Goal: Task Accomplishment & Management: Complete application form

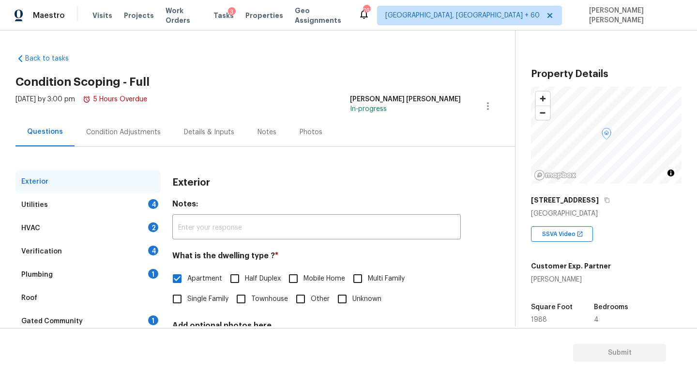
scroll to position [90, 0]
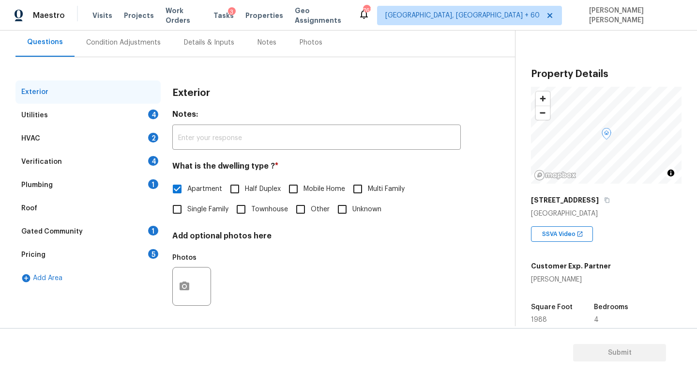
click at [538, 280] on div "[PERSON_NAME]" at bounding box center [571, 280] width 80 height 10
copy div "[PERSON_NAME]"
click at [225, 12] on span "Tasks" at bounding box center [224, 15] width 20 height 7
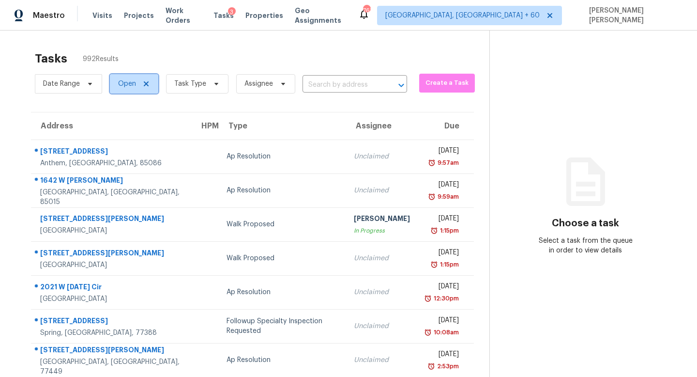
click at [130, 79] on span "Open" at bounding box center [127, 84] width 18 height 10
click at [202, 83] on span "Task Type" at bounding box center [190, 84] width 32 height 10
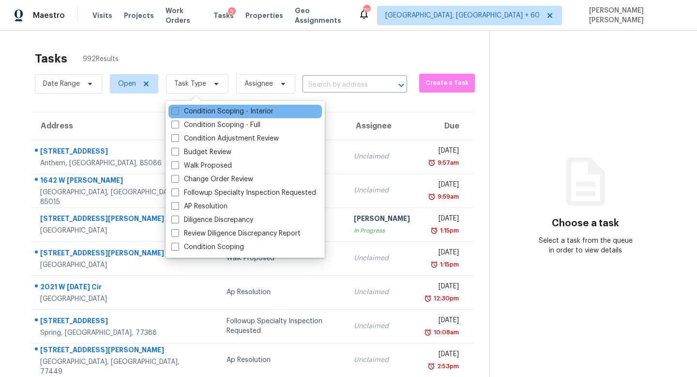
click at [201, 115] on label "Condition Scoping - Interior" at bounding box center [222, 112] width 102 height 10
click at [178, 113] on input "Condition Scoping - Interior" at bounding box center [174, 110] width 6 height 6
checkbox input "true"
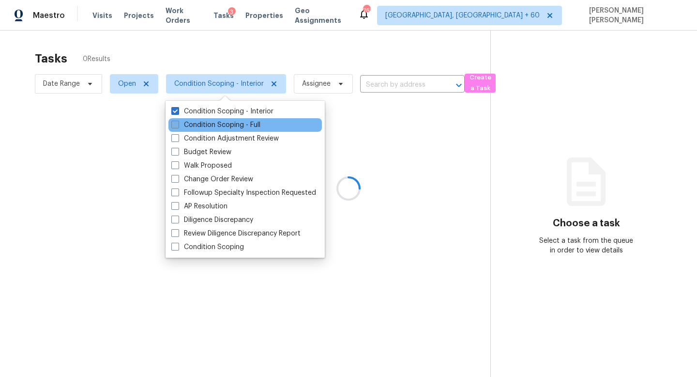
click at [200, 124] on label "Condition Scoping - Full" at bounding box center [215, 125] width 89 height 10
click at [178, 124] on input "Condition Scoping - Full" at bounding box center [174, 123] width 6 height 6
checkbox input "true"
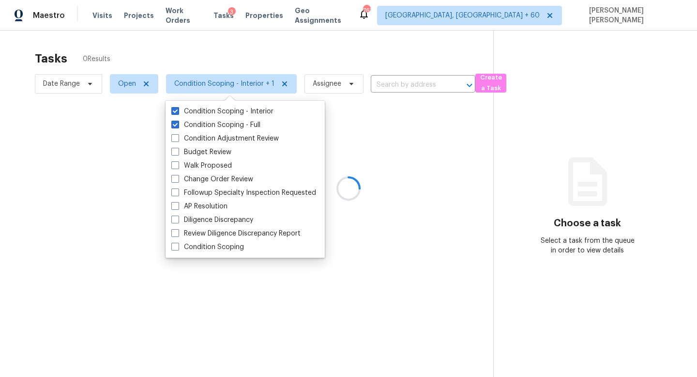
click at [67, 78] on div at bounding box center [348, 188] width 697 height 377
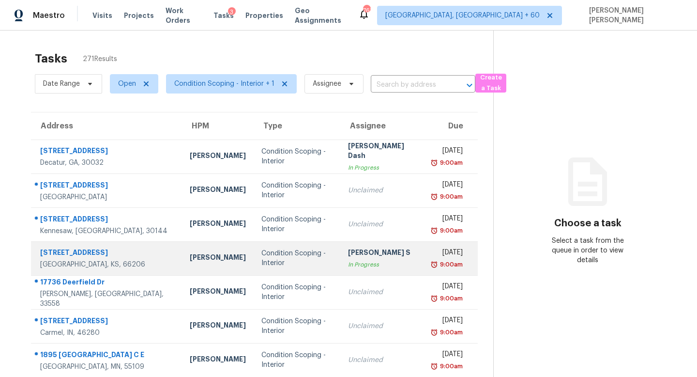
scroll to position [9, 0]
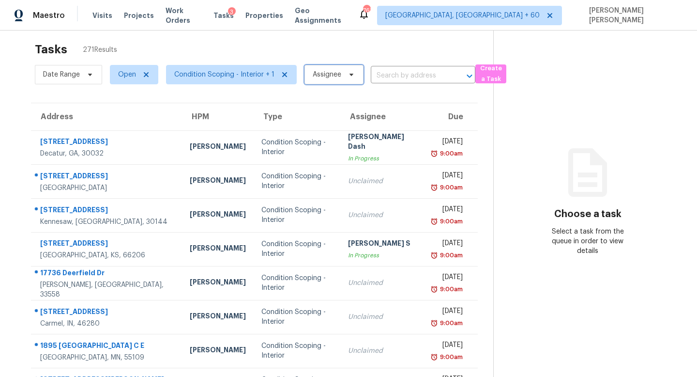
click at [337, 74] on span "Assignee" at bounding box center [327, 75] width 29 height 10
click at [300, 55] on div "Tasks 271 Results" at bounding box center [264, 49] width 459 height 25
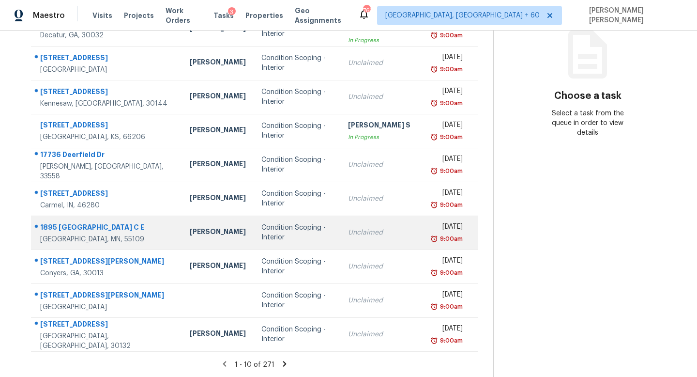
scroll to position [0, 0]
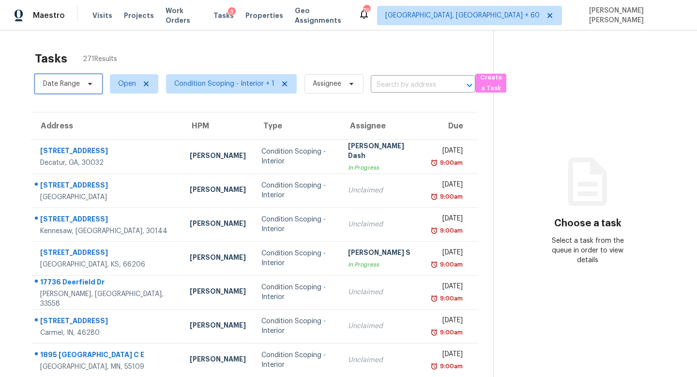
click at [70, 87] on span "Date Range" at bounding box center [61, 84] width 37 height 10
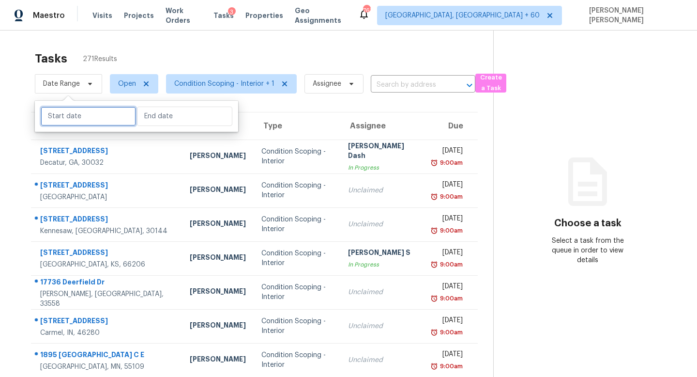
click at [82, 113] on input "text" at bounding box center [88, 116] width 95 height 19
select select "8"
select select "2025"
select select "9"
select select "2025"
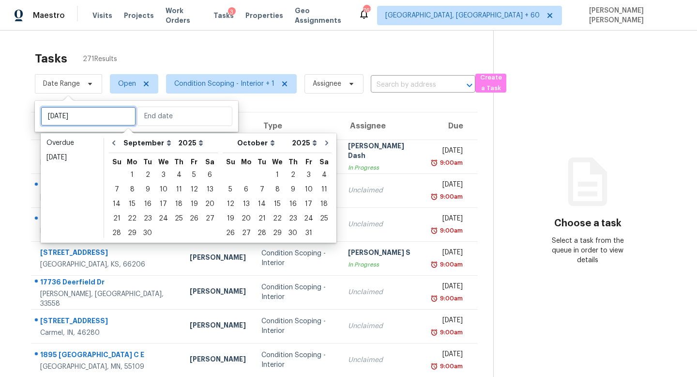
type input "Tue, Sep 09"
click at [133, 186] on div "8" at bounding box center [131, 190] width 15 height 14
type input "Mon, Sep 08"
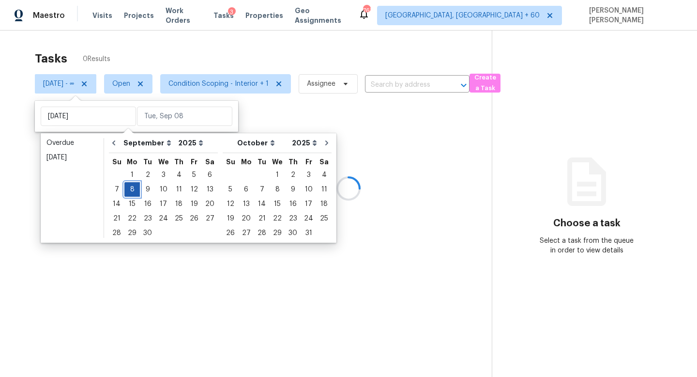
click at [133, 186] on div "8" at bounding box center [131, 190] width 15 height 14
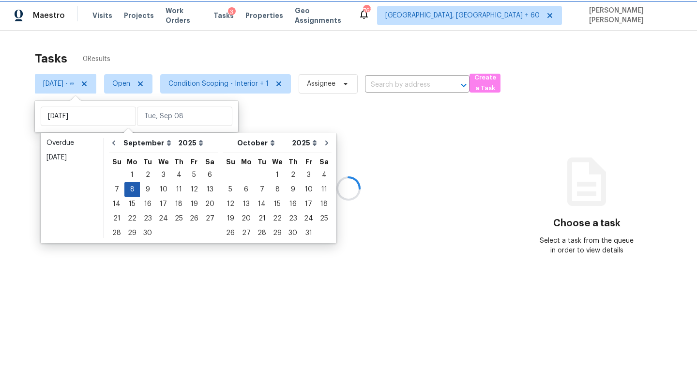
type input "Mon, Sep 08"
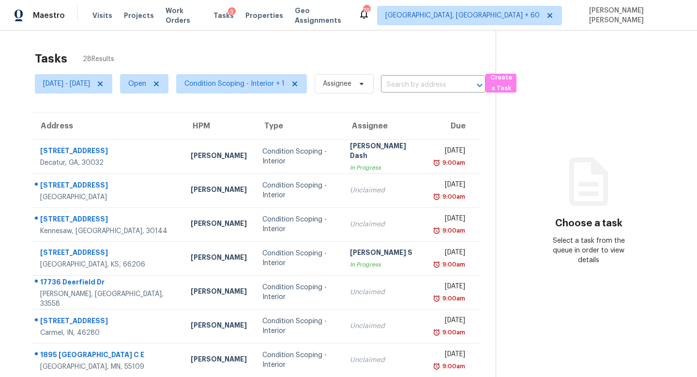
click at [238, 46] on div "Tasks 28 Results" at bounding box center [265, 58] width 461 height 25
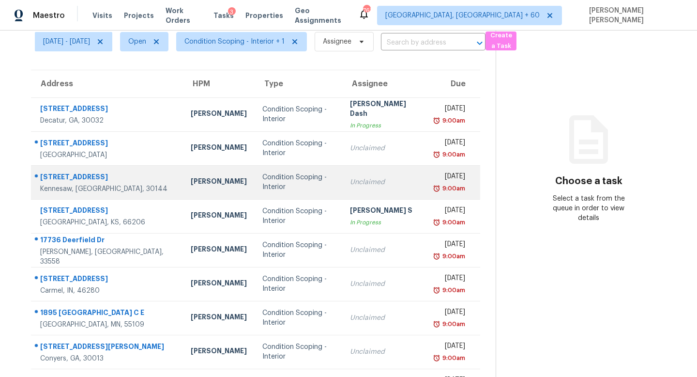
scroll to position [44, 0]
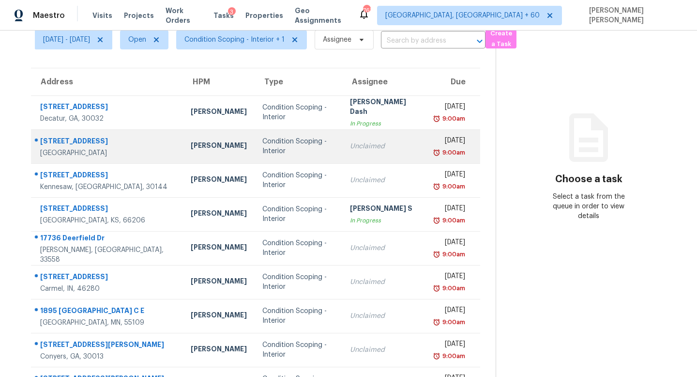
click at [350, 144] on div "Unclaimed" at bounding box center [384, 146] width 69 height 10
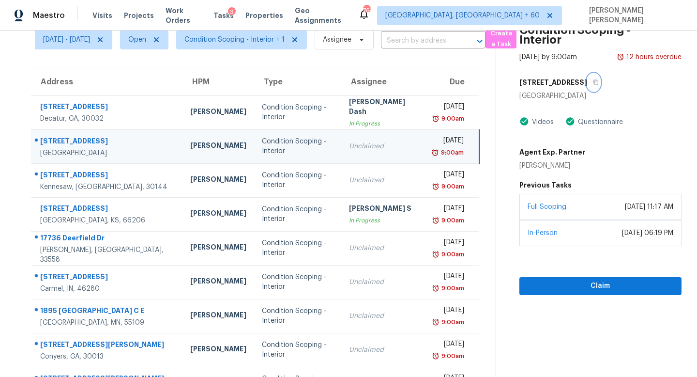
click at [593, 77] on button "button" at bounding box center [594, 82] width 13 height 17
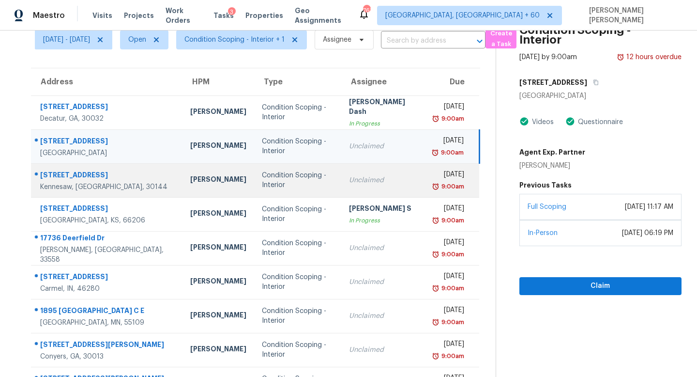
click at [426, 183] on td "Mon, Sep 8th 2025 9:00am" at bounding box center [453, 180] width 54 height 34
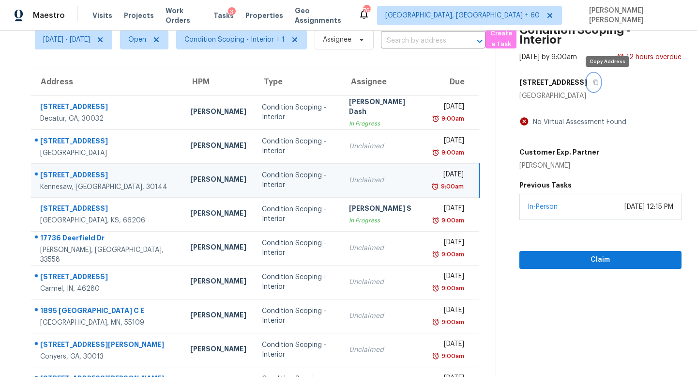
click at [599, 83] on icon "button" at bounding box center [596, 82] width 6 height 6
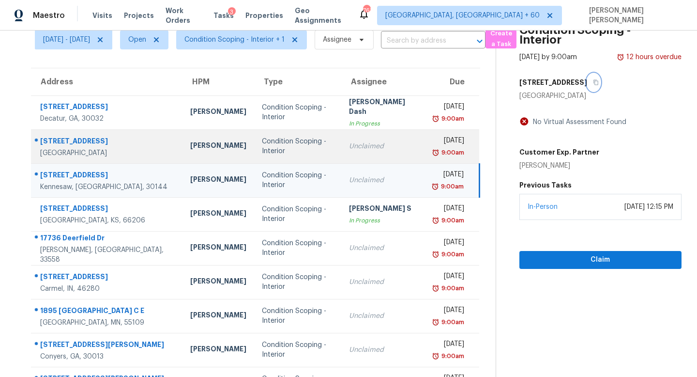
scroll to position [0, 0]
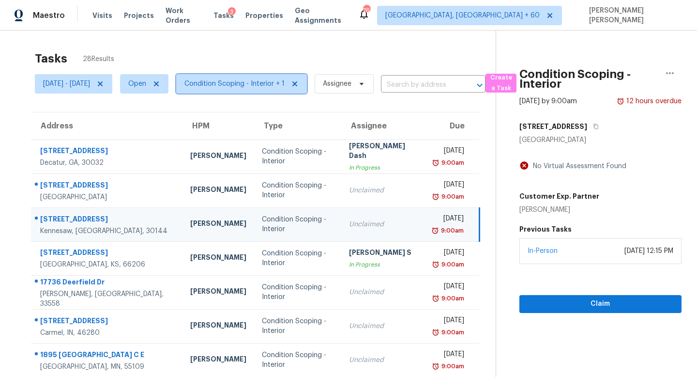
click at [276, 83] on span "Condition Scoping - Interior + 1" at bounding box center [235, 84] width 100 height 10
click at [318, 49] on div "Tasks 28 Results" at bounding box center [265, 58] width 461 height 25
click at [349, 229] on td "Unclaimed" at bounding box center [383, 224] width 85 height 34
click at [601, 129] on button "button" at bounding box center [594, 126] width 13 height 17
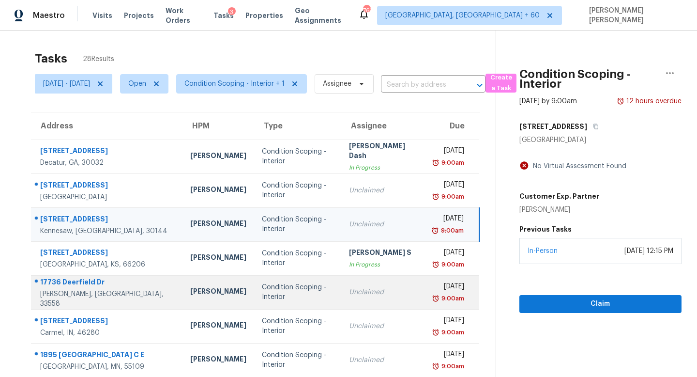
click at [367, 288] on div "Unclaimed" at bounding box center [383, 292] width 69 height 10
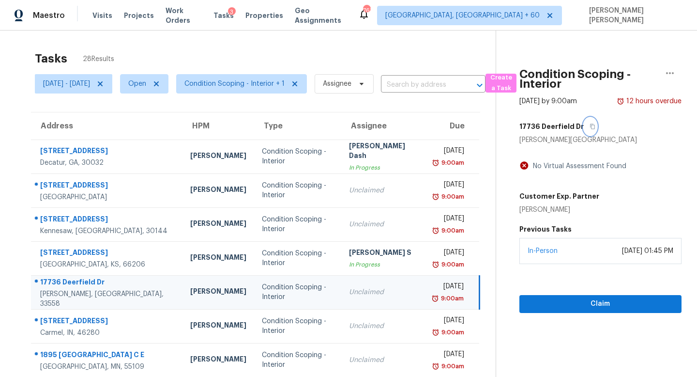
click at [596, 126] on icon "button" at bounding box center [593, 127] width 6 height 6
click at [625, 307] on span "Claim" at bounding box center [600, 304] width 147 height 12
click at [595, 308] on span "Claim" at bounding box center [600, 304] width 147 height 12
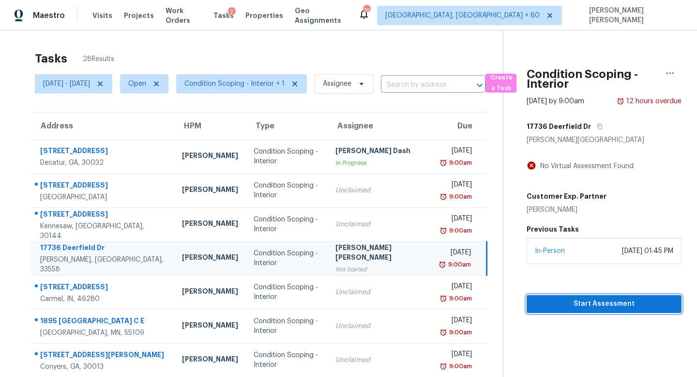
click at [553, 304] on span "Start Assessment" at bounding box center [604, 304] width 139 height 12
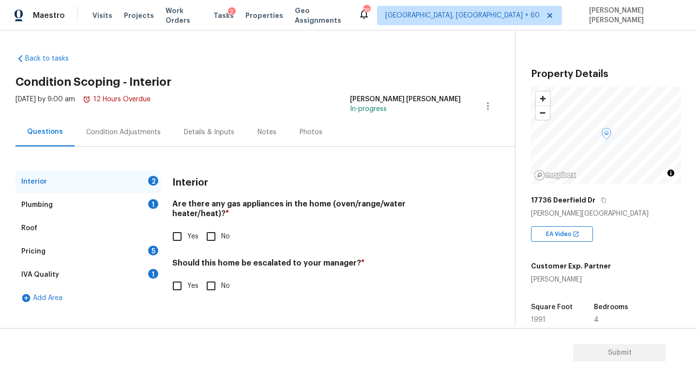
click at [219, 226] on input "No" at bounding box center [211, 236] width 20 height 20
checkbox input "true"
click at [174, 276] on input "Yes" at bounding box center [177, 286] width 20 height 20
checkbox input "true"
click at [255, 300] on input "text" at bounding box center [316, 310] width 289 height 23
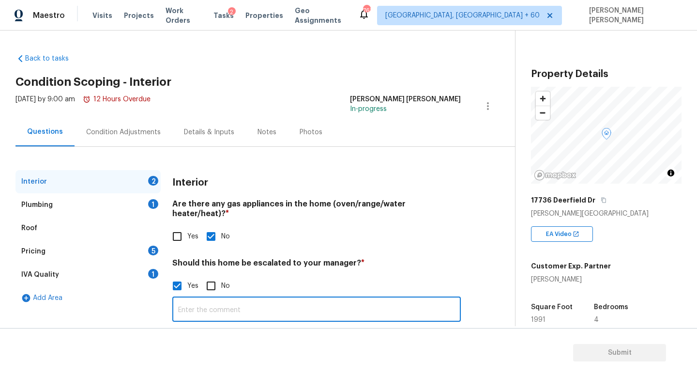
paste input "Property is out of our buy box due to large acreage that is mostly flooded. Mul…"
type input "Property is out of our buy box due to large acreage that is mostly flooded. Mul…"
click at [299, 303] on input "text" at bounding box center [316, 310] width 289 height 23
paste input "Property is out of our buy box due to large acreage that is mostly flooded. Mul…"
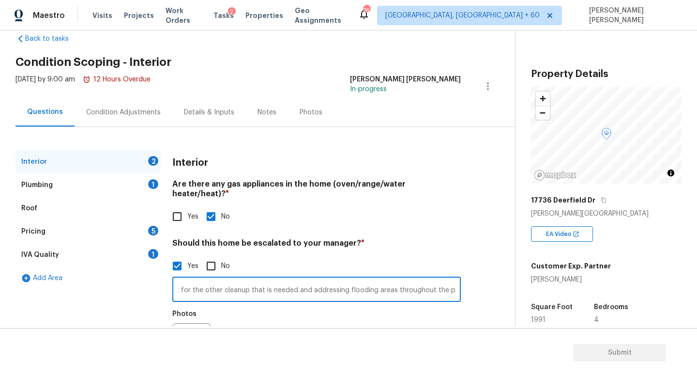
scroll to position [23, 0]
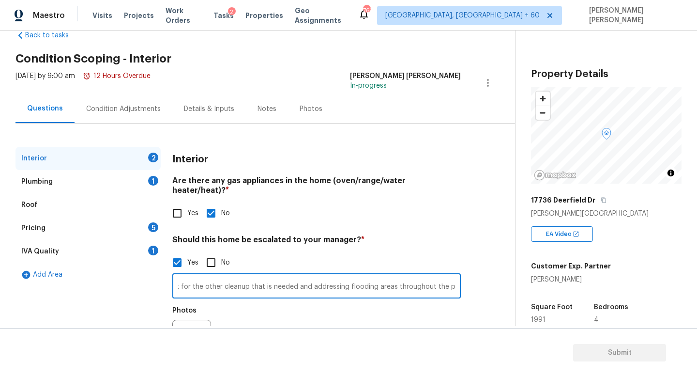
type input "HPM said "Property is out of our buy box due to large acreage that is mostly fl…"
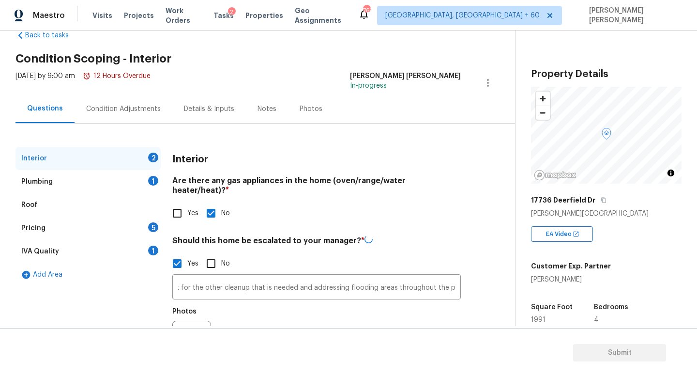
scroll to position [0, 0]
click at [97, 185] on div "Plumbing 1" at bounding box center [87, 181] width 145 height 23
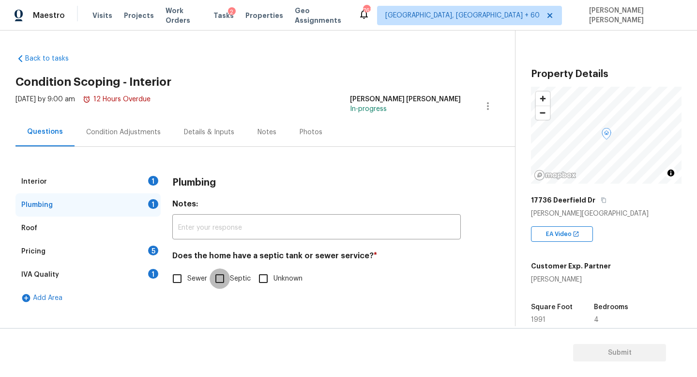
click at [230, 273] on input "Septic" at bounding box center [220, 278] width 20 height 20
checkbox input "true"
click at [114, 262] on div "Pricing 5" at bounding box center [87, 251] width 145 height 23
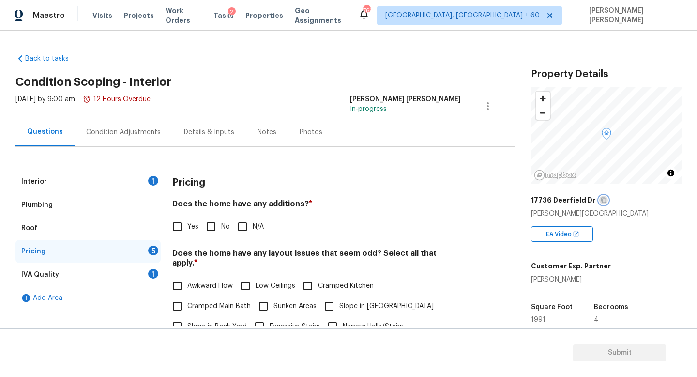
click at [600, 203] on button "button" at bounding box center [604, 200] width 9 height 9
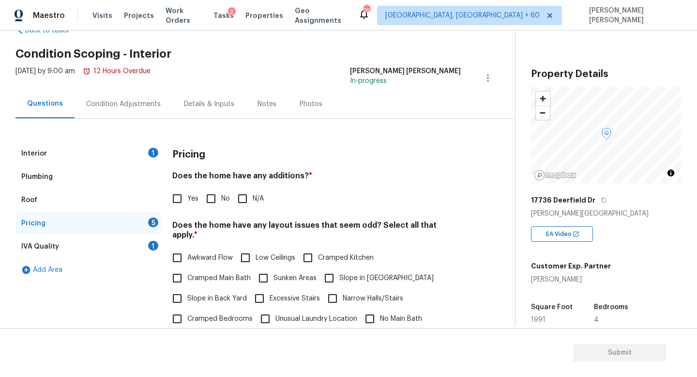
scroll to position [31, 0]
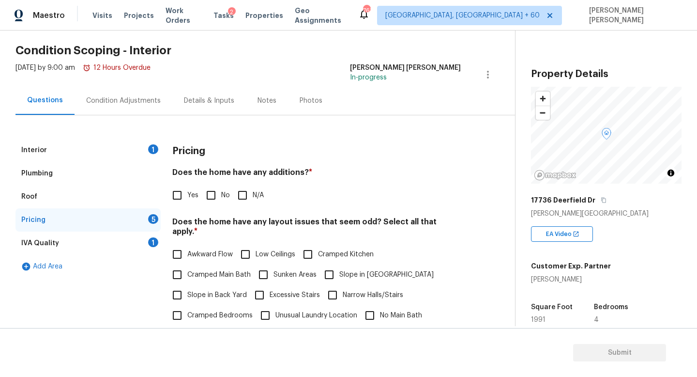
drag, startPoint x: 174, startPoint y: 58, endPoint x: 136, endPoint y: -46, distance: 111.1
click at [136, 0] on html "Maestro Visits Projects Work Orders Tasks 2 Properties Geo Assignments 763 Knox…" at bounding box center [348, 188] width 697 height 377
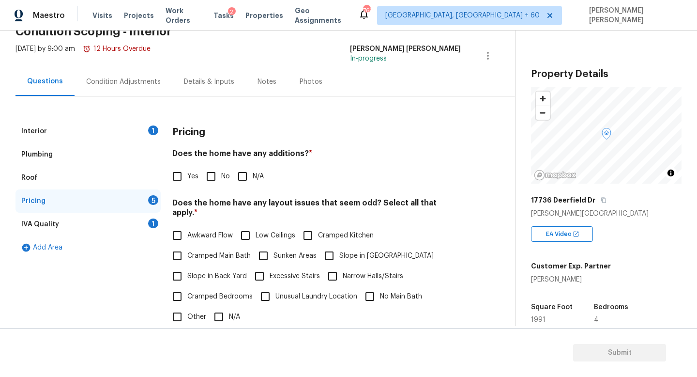
scroll to position [62, 0]
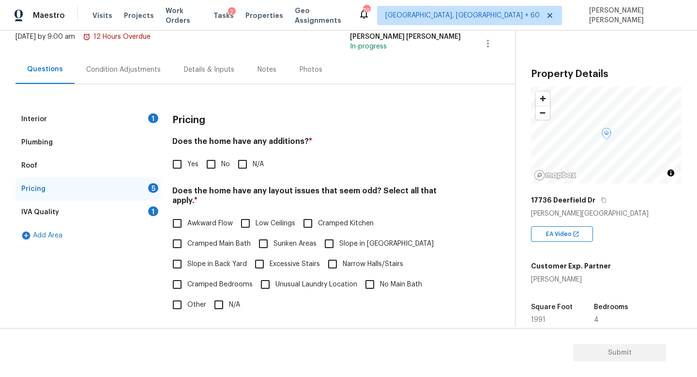
click at [214, 158] on input "No" at bounding box center [211, 164] width 20 height 20
checkbox input "true"
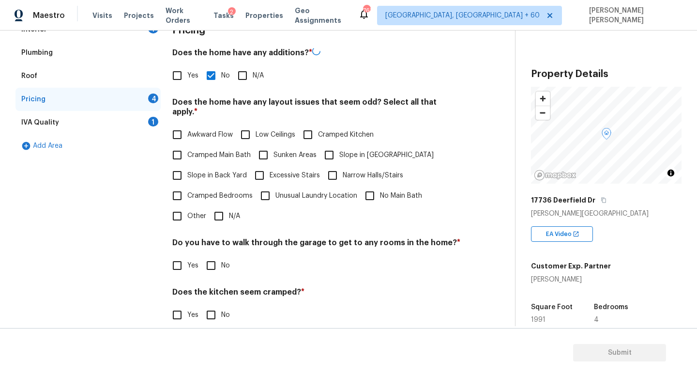
scroll to position [163, 0]
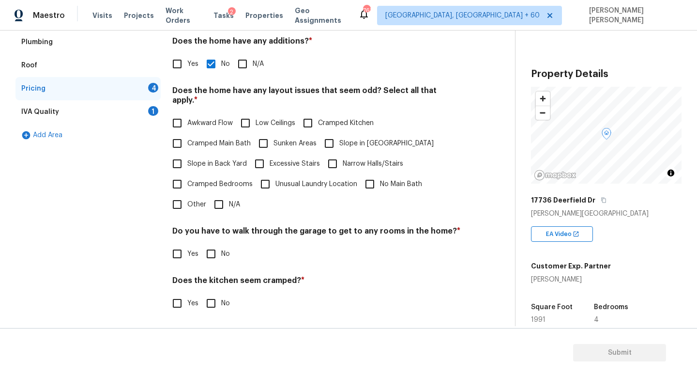
click at [195, 159] on span "Slope in Back Yard" at bounding box center [217, 164] width 60 height 10
click at [187, 154] on input "Slope in Back Yard" at bounding box center [177, 164] width 20 height 20
checkbox input "true"
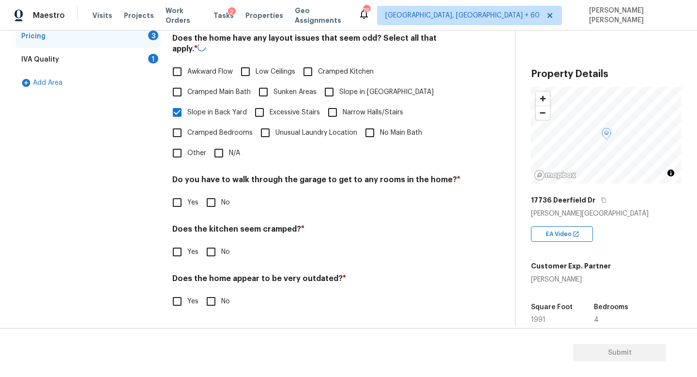
click at [216, 196] on input "No" at bounding box center [211, 202] width 20 height 20
checkbox input "true"
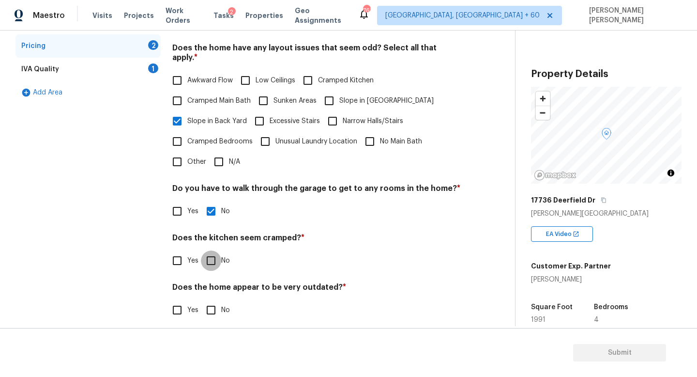
scroll to position [204, 0]
click at [216, 251] on input "No" at bounding box center [211, 261] width 20 height 20
checkbox input "true"
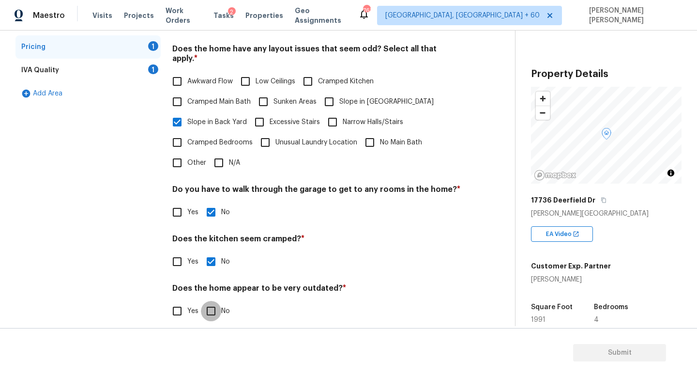
click at [212, 303] on input "No" at bounding box center [211, 311] width 20 height 20
checkbox input "true"
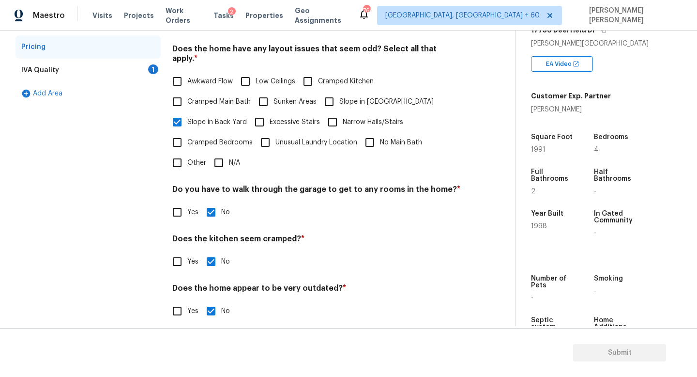
scroll to position [0, 0]
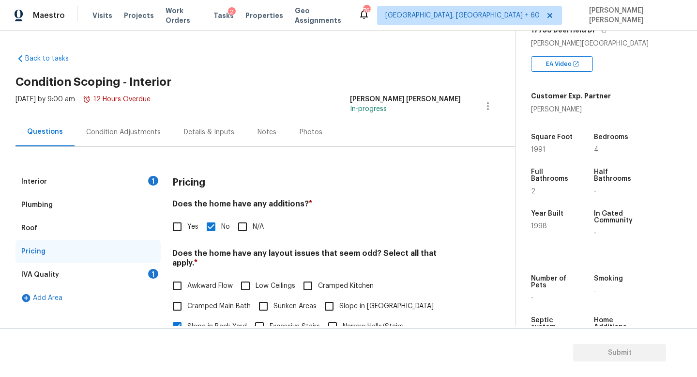
click at [132, 268] on div "IVA Quality 1" at bounding box center [87, 274] width 145 height 23
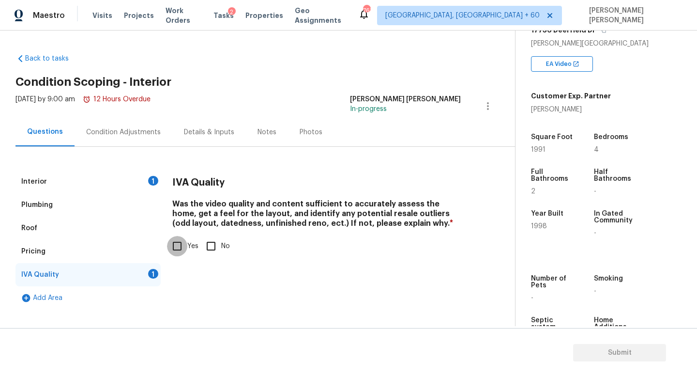
click at [186, 248] on input "Yes" at bounding box center [177, 246] width 20 height 20
checkbox input "true"
click at [115, 183] on div "Interior 1" at bounding box center [87, 181] width 145 height 23
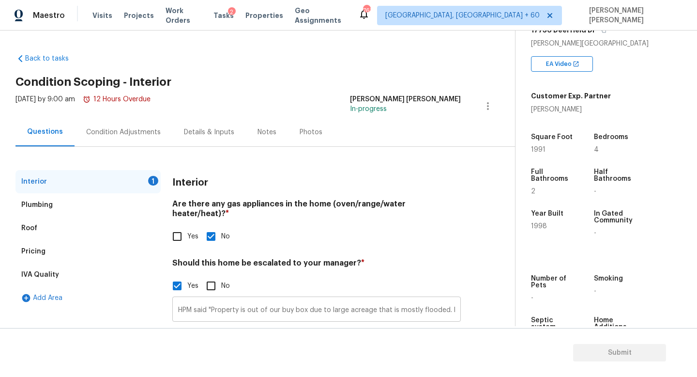
click at [249, 302] on input "HPM said "Property is out of our buy box due to large acreage that is mostly fl…" at bounding box center [316, 310] width 289 height 23
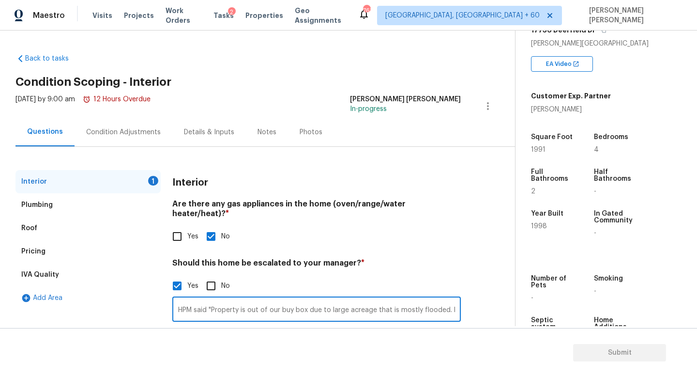
click at [192, 301] on input "HPM said "Property is out of our buy box due to large acreage that is mostly fl…" at bounding box center [316, 310] width 289 height 23
click at [298, 303] on input "HPM proposed walk on this property said "Property is out of our buy box due to …" at bounding box center [316, 310] width 289 height 23
click at [310, 303] on input "HPM proposed walk on this property smenaid "Property is out of our buy box due …" at bounding box center [316, 310] width 289 height 23
click at [355, 301] on input "HPM proposed walk on this property mentioning "Property is out of our buy box d…" at bounding box center [316, 310] width 289 height 23
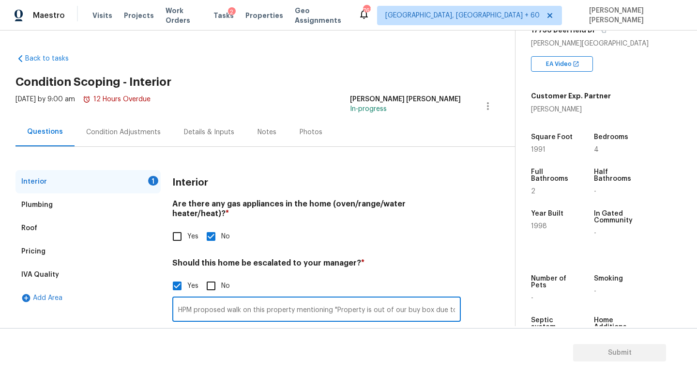
click at [420, 304] on input "HPM proposed walk on this property mentioning "Property is out of our buy box d…" at bounding box center [316, 310] width 289 height 23
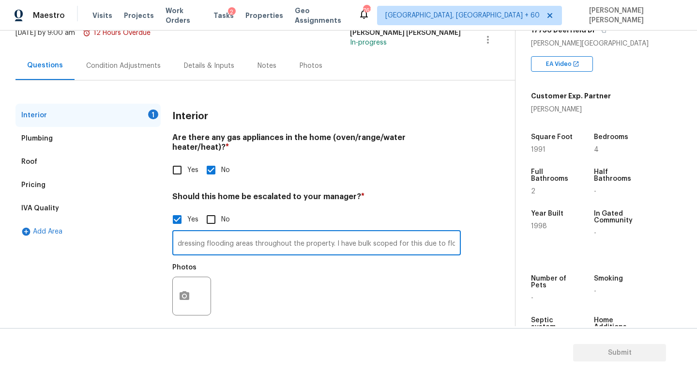
type input "HPM proposed walk on this property mentioning "Property is out of our buy box d…"
click at [186, 290] on icon "button" at bounding box center [185, 296] width 12 height 12
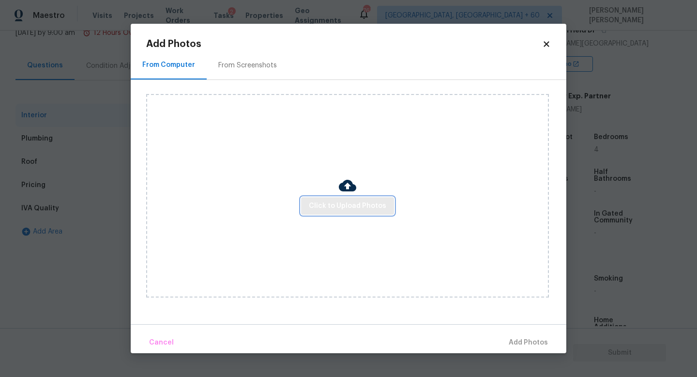
click at [350, 211] on span "Click to Upload Photos" at bounding box center [347, 206] width 77 height 12
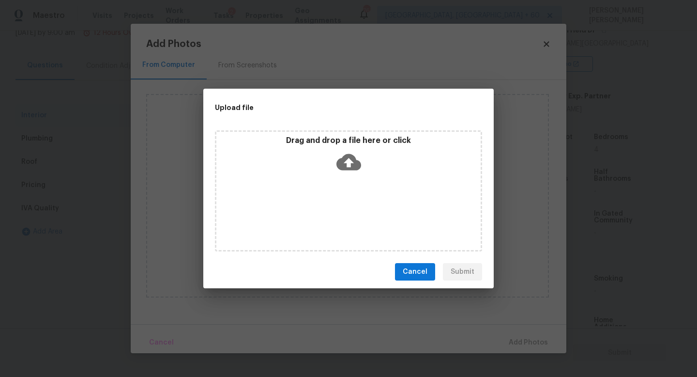
click at [354, 173] on icon at bounding box center [349, 162] width 25 height 25
click at [420, 277] on span "Cancel" at bounding box center [415, 272] width 25 height 12
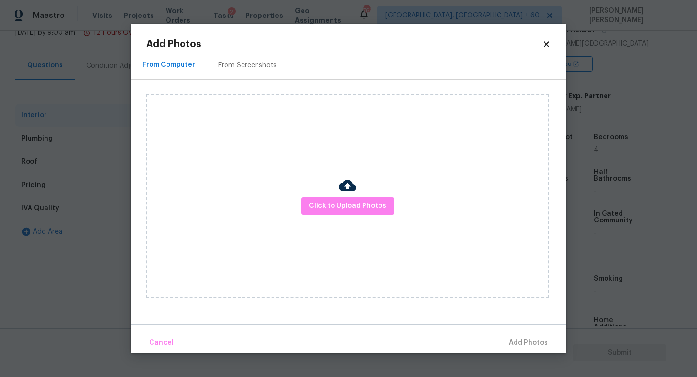
click at [553, 42] on div "Add Photos From Computer From Screenshots Click to Upload Photos Cancel Add Pho…" at bounding box center [349, 188] width 436 height 329
click at [548, 42] on icon at bounding box center [546, 43] width 5 height 5
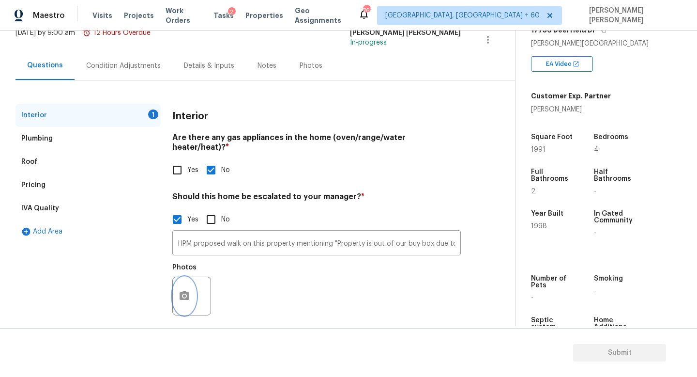
click at [186, 291] on icon "button" at bounding box center [185, 295] width 10 height 9
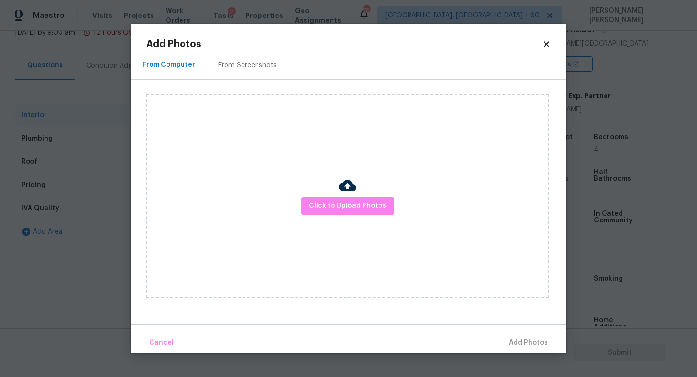
click at [342, 233] on div "Click to Upload Photos" at bounding box center [347, 195] width 403 height 203
click at [353, 206] on span "Click to Upload Photos" at bounding box center [347, 206] width 77 height 12
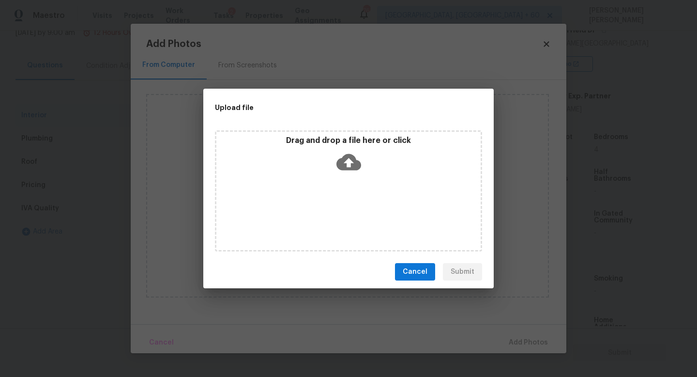
click at [348, 155] on icon at bounding box center [349, 162] width 25 height 16
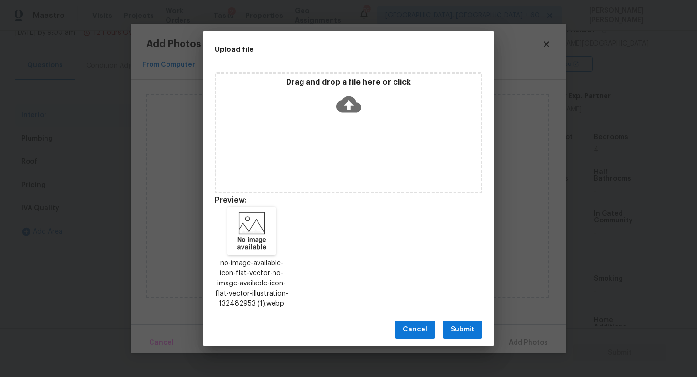
click at [462, 328] on span "Submit" at bounding box center [463, 330] width 24 height 12
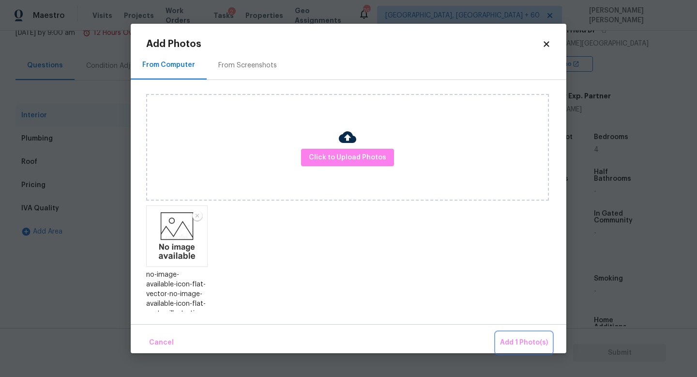
click at [513, 338] on span "Add 1 Photo(s)" at bounding box center [524, 343] width 48 height 12
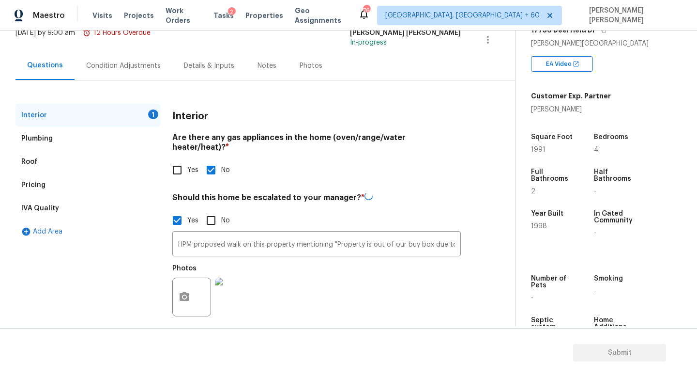
click at [136, 68] on div "Condition Adjustments" at bounding box center [123, 66] width 75 height 10
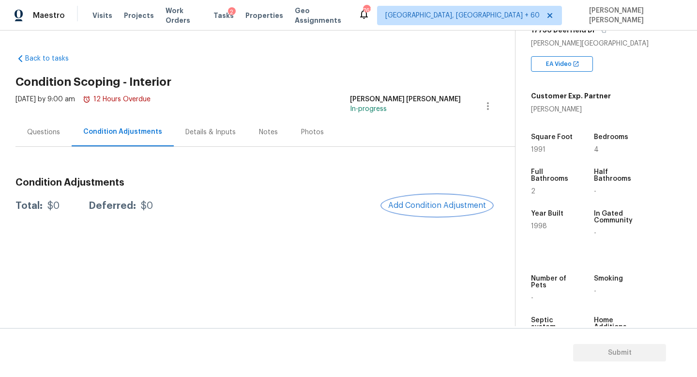
click at [445, 202] on span "Add Condition Adjustment" at bounding box center [437, 205] width 98 height 9
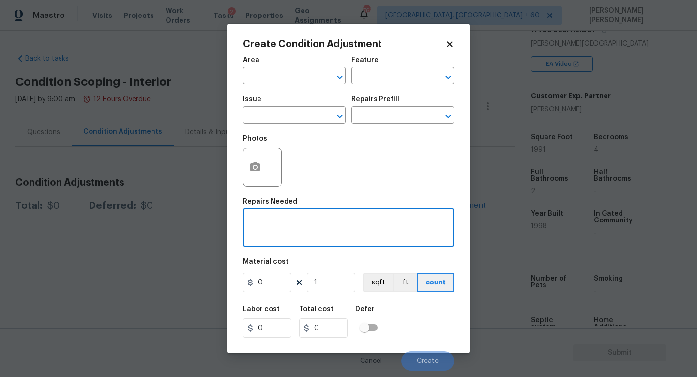
click at [282, 233] on textarea at bounding box center [349, 228] width 200 height 20
click at [291, 241] on div "Interior reno x ​" at bounding box center [348, 229] width 211 height 36
click at [298, 229] on textarea "Interior reno" at bounding box center [349, 228] width 200 height 20
click at [323, 221] on textarea "Interior reno" at bounding box center [349, 228] width 200 height 20
type textarea "Complete exte"
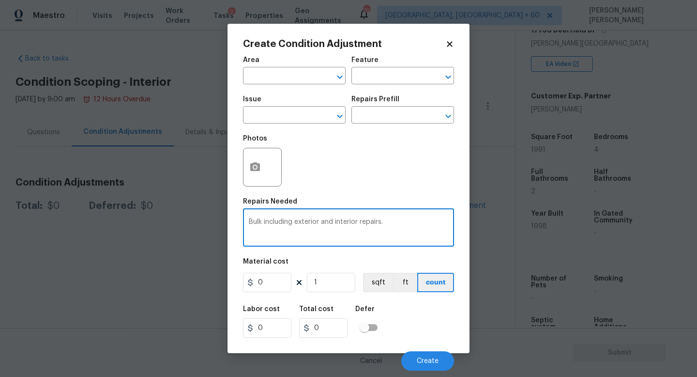
type textarea "Bulk including exterior and interior repairs."
click at [275, 284] on input "0" at bounding box center [267, 282] width 48 height 19
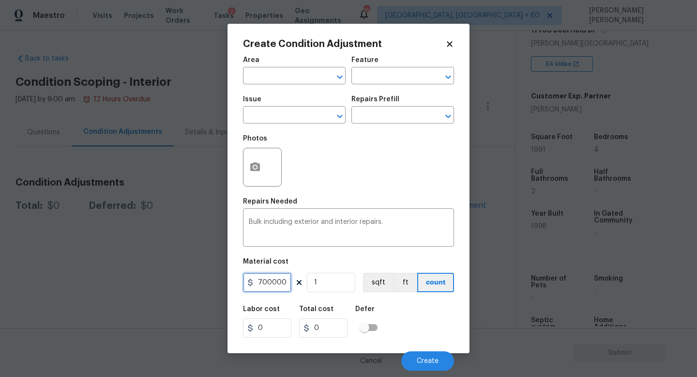
type input "700000"
click at [413, 321] on div "Labor cost 0 Total cost 700000 Defer" at bounding box center [348, 322] width 211 height 44
click at [342, 329] on input "700000" at bounding box center [323, 327] width 48 height 19
type input "700000"
click at [283, 285] on input "700000" at bounding box center [267, 282] width 48 height 19
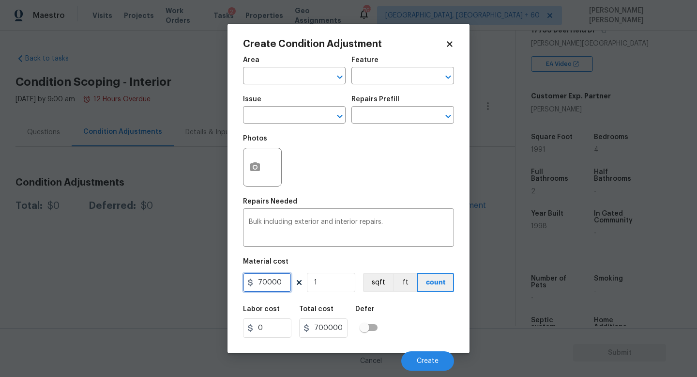
type input "70000"
click at [391, 324] on div "Labor cost 0 Total cost 70000 Defer" at bounding box center [348, 322] width 211 height 44
click at [277, 80] on input "text" at bounding box center [281, 76] width 76 height 15
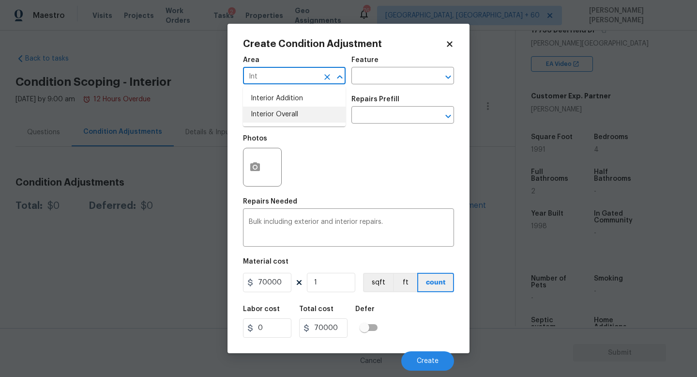
click at [300, 112] on li "Interior Overall" at bounding box center [294, 115] width 103 height 16
type input "Interior Overall"
click at [415, 230] on textarea "Bulk including exterior and interior repairs." at bounding box center [349, 228] width 200 height 20
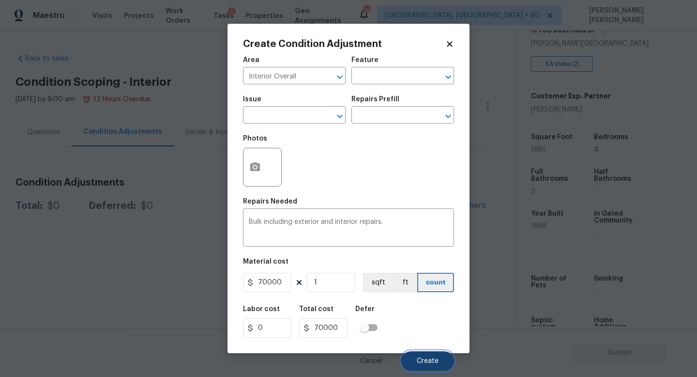
click at [425, 355] on button "Create" at bounding box center [428, 360] width 53 height 19
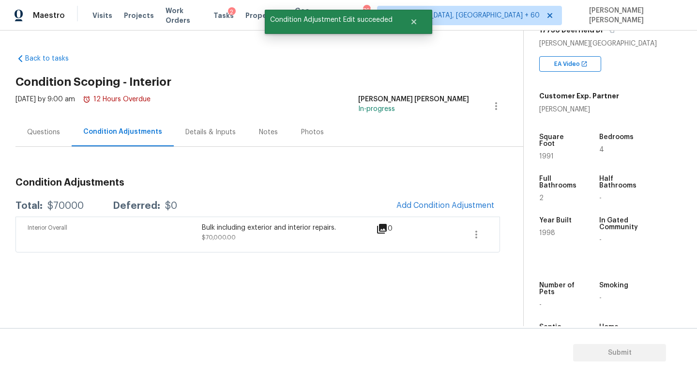
click at [74, 209] on div "$70000" at bounding box center [65, 206] width 36 height 10
copy div "$70000"
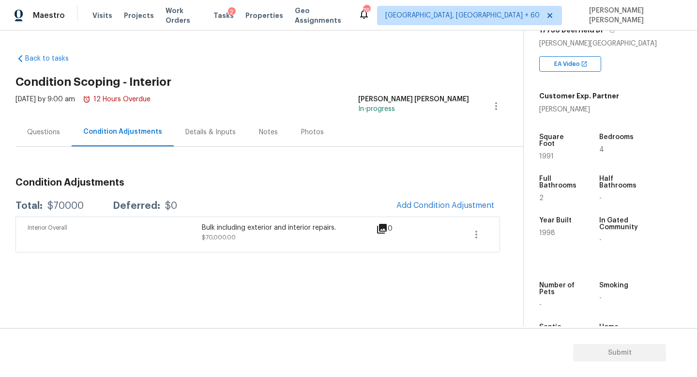
click at [35, 131] on div "Questions" at bounding box center [43, 132] width 33 height 10
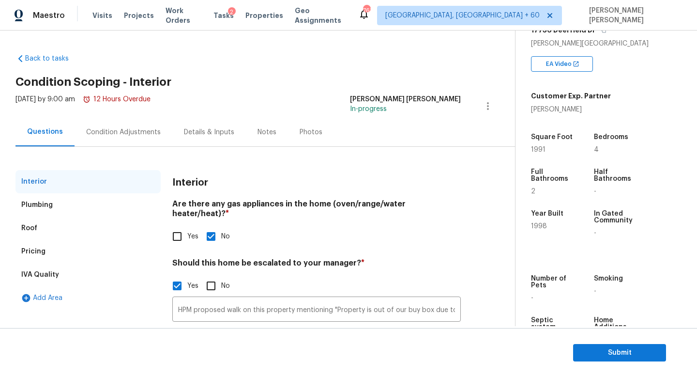
scroll to position [66, 0]
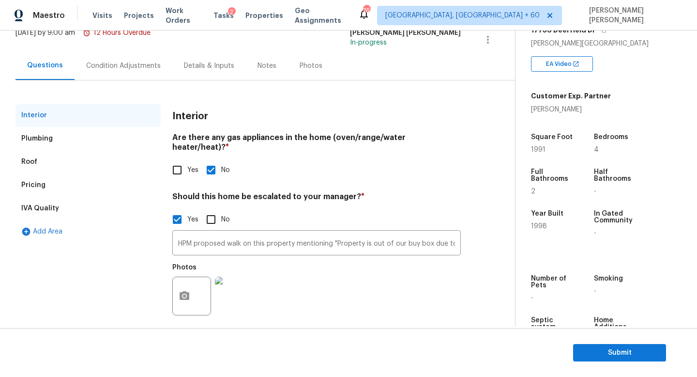
click at [111, 69] on div "Condition Adjustments" at bounding box center [123, 66] width 75 height 10
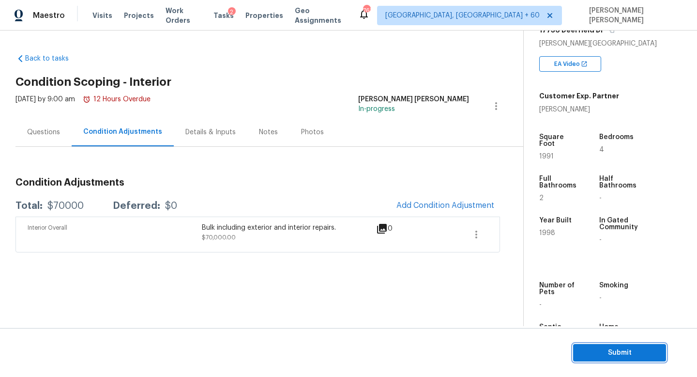
click at [632, 360] on button "Submit" at bounding box center [619, 353] width 93 height 18
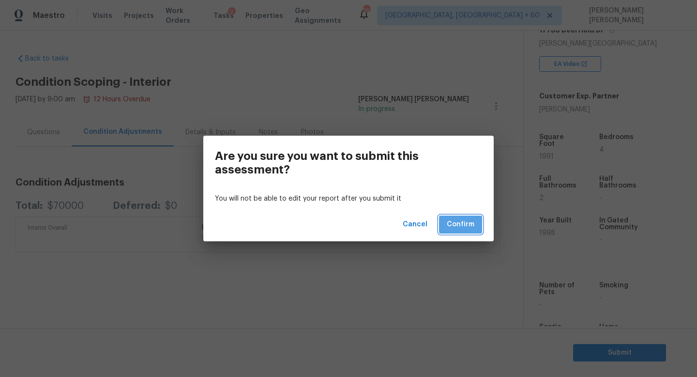
click at [474, 228] on span "Confirm" at bounding box center [461, 224] width 28 height 12
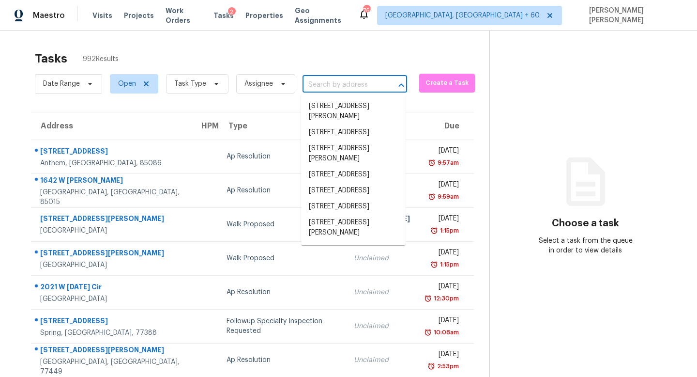
click at [338, 77] on input "text" at bounding box center [341, 84] width 77 height 15
paste input "249 McCall Way, Monroe, GA 30655"
type input "249 McCall Way, Monroe, GA 30655"
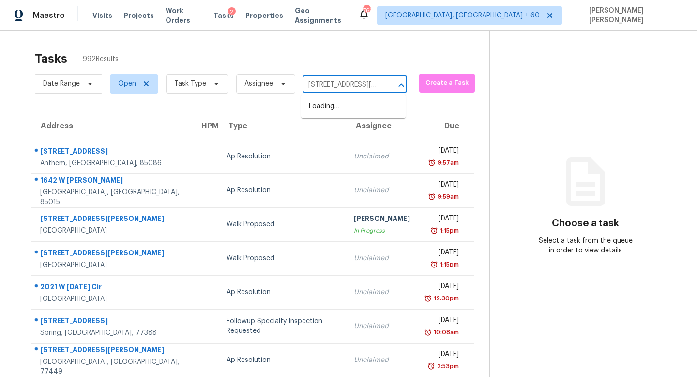
scroll to position [0, 42]
click at [348, 111] on li "249 McCall Way, Monroe, GA 30655" at bounding box center [353, 111] width 105 height 26
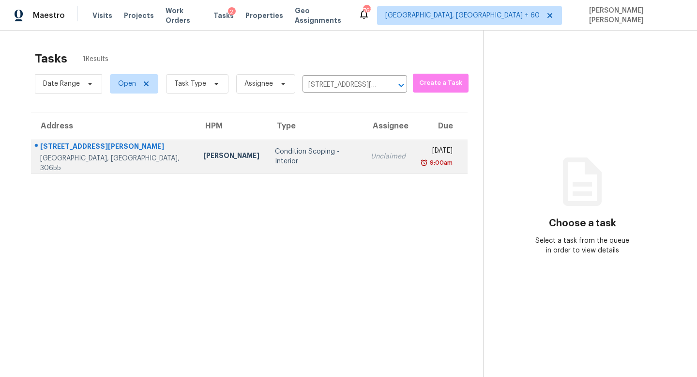
click at [371, 160] on div "Unclaimed" at bounding box center [388, 157] width 35 height 10
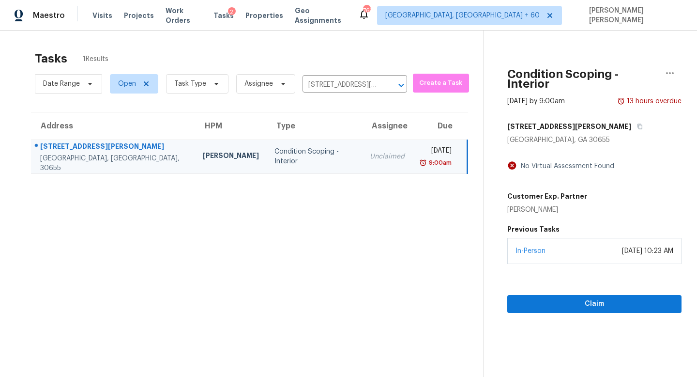
click at [566, 241] on div "In-Person September 05, 2025 at 10:23 AM" at bounding box center [595, 251] width 174 height 26
click at [546, 298] on span "Claim" at bounding box center [594, 304] width 159 height 12
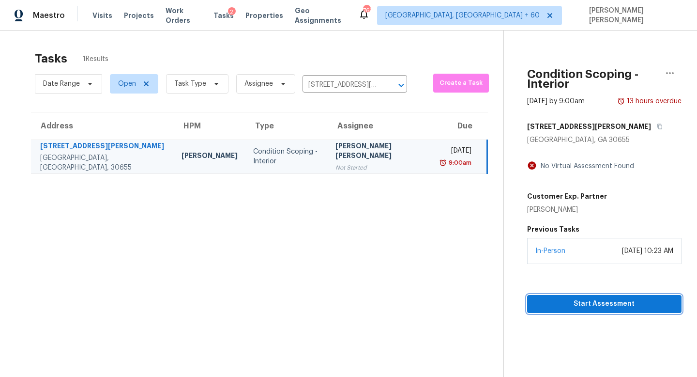
click at [535, 298] on span "Start Assessment" at bounding box center [604, 304] width 139 height 12
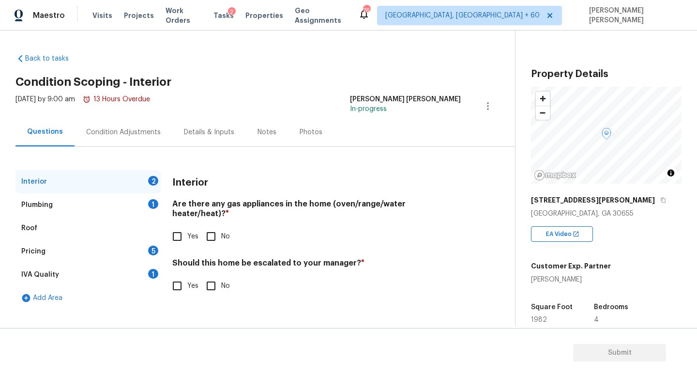
click at [597, 196] on div "[STREET_ADDRESS][PERSON_NAME]" at bounding box center [606, 199] width 151 height 17
click at [659, 196] on button "button" at bounding box center [663, 200] width 9 height 9
click at [89, 128] on div "Condition Adjustments" at bounding box center [123, 132] width 75 height 10
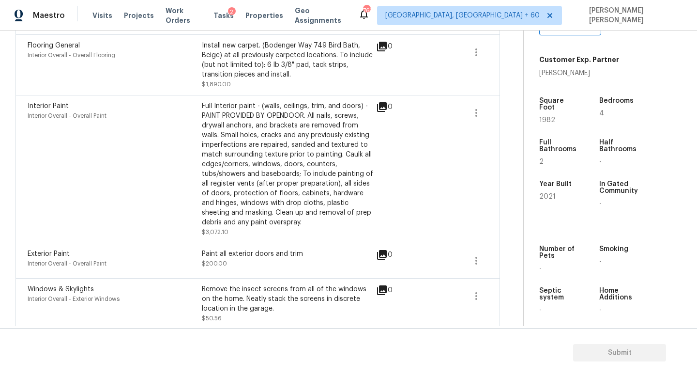
scroll to position [364, 0]
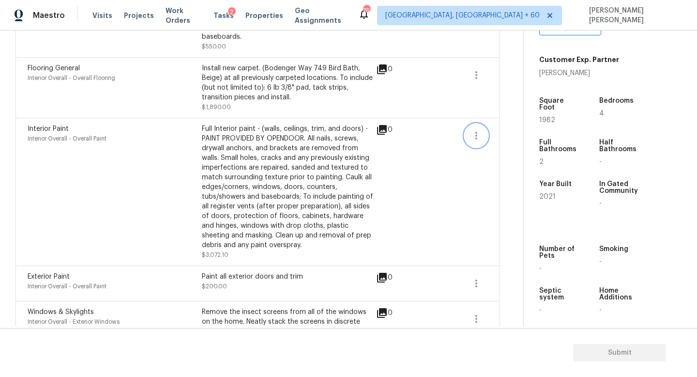
click at [479, 130] on icon "button" at bounding box center [477, 136] width 12 height 12
click at [497, 121] on link "Edit" at bounding box center [532, 115] width 82 height 15
click at [503, 189] on body "Maestro Visits Projects Work Orders Tasks 2 Properties Geo Assignments 763 Knox…" at bounding box center [348, 188] width 697 height 377
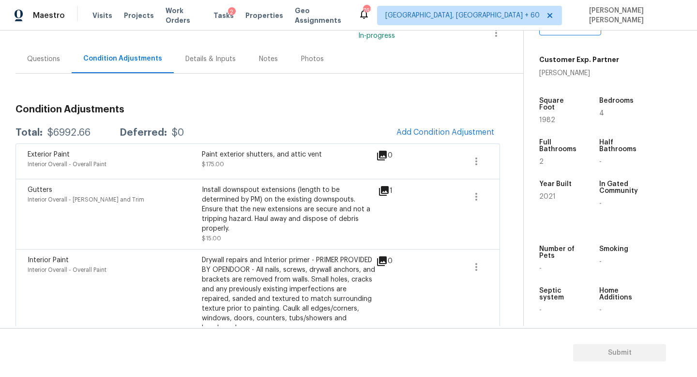
scroll to position [26, 0]
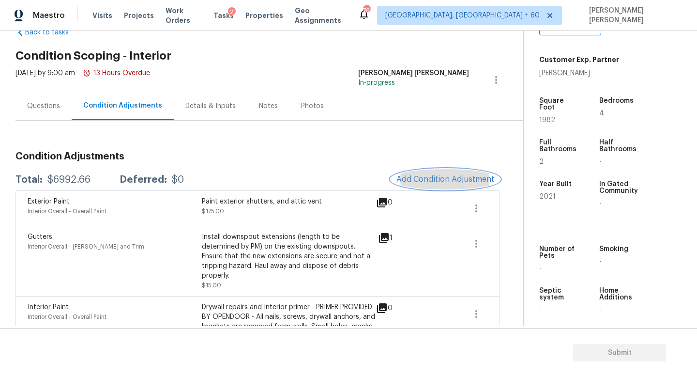
click at [452, 170] on button "Add Condition Adjustment" at bounding box center [445, 179] width 109 height 20
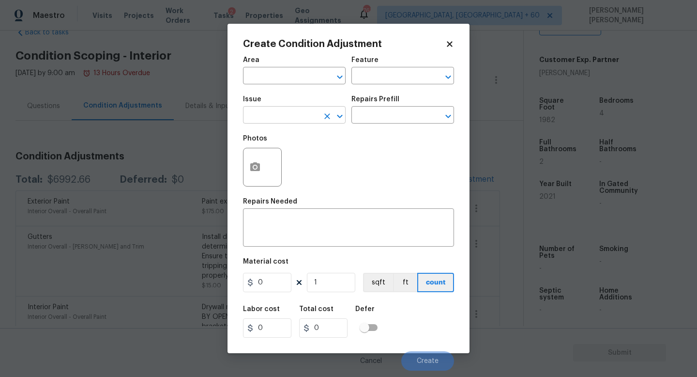
click at [263, 110] on input "text" at bounding box center [281, 115] width 76 height 15
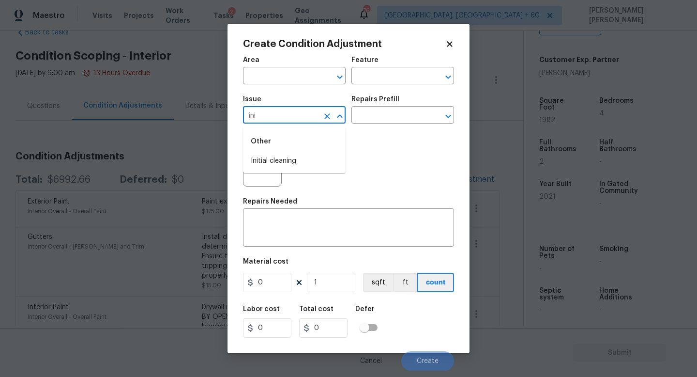
type input "init"
click at [292, 165] on li "Initial cleaning" at bounding box center [294, 161] width 103 height 16
type input "Initial cleaning"
click at [373, 126] on div "Issue Initial cleaning ​ Repairs Prefill ​" at bounding box center [348, 109] width 211 height 39
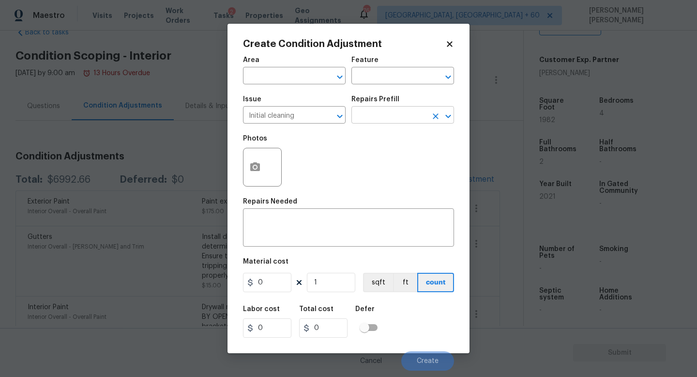
click at [391, 110] on input "text" at bounding box center [390, 115] width 76 height 15
click at [392, 136] on li "Initial cleaning $250.00" at bounding box center [403, 138] width 103 height 16
type input "Home Readiness Packages"
type textarea "1. Wipe down exterior doors and trim. 2. Clean out all exterior light fixtures …"
type input "250"
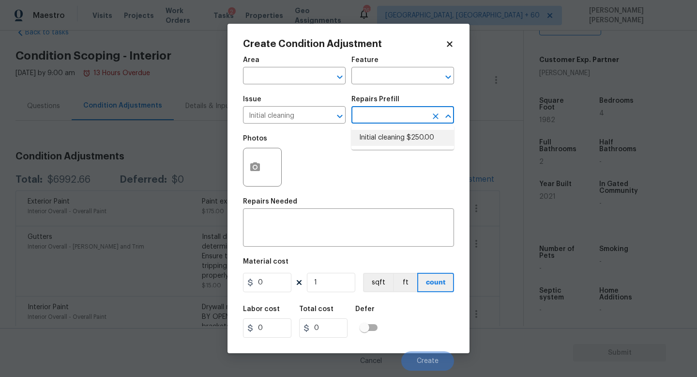
type input "250"
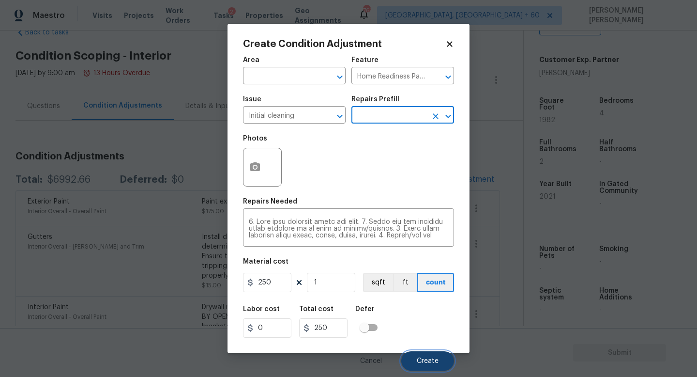
click at [434, 365] on button "Create" at bounding box center [428, 360] width 53 height 19
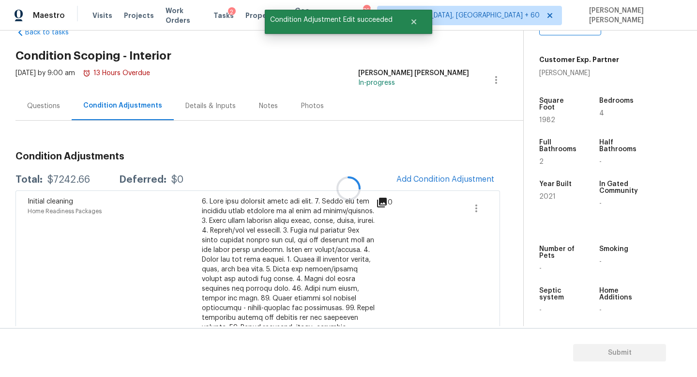
click at [62, 179] on div at bounding box center [348, 188] width 697 height 377
click at [62, 179] on div "$7242.66" at bounding box center [68, 180] width 43 height 10
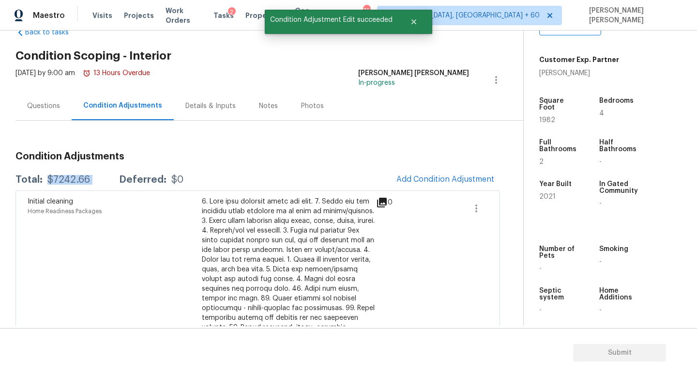
copy div "$7242.66"
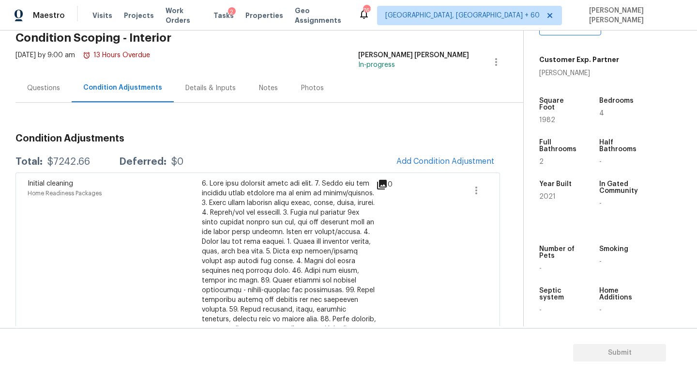
scroll to position [0, 0]
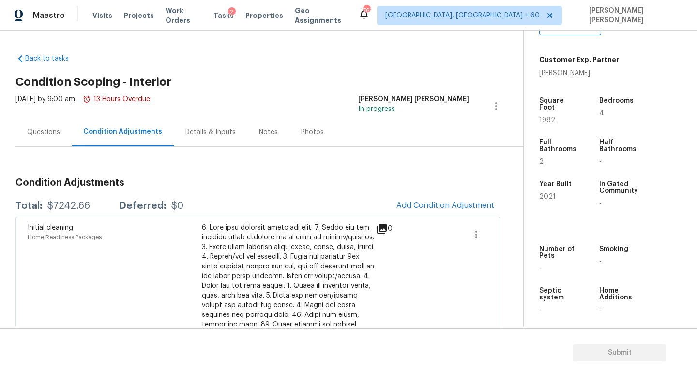
click at [26, 125] on div "Questions" at bounding box center [43, 132] width 56 height 29
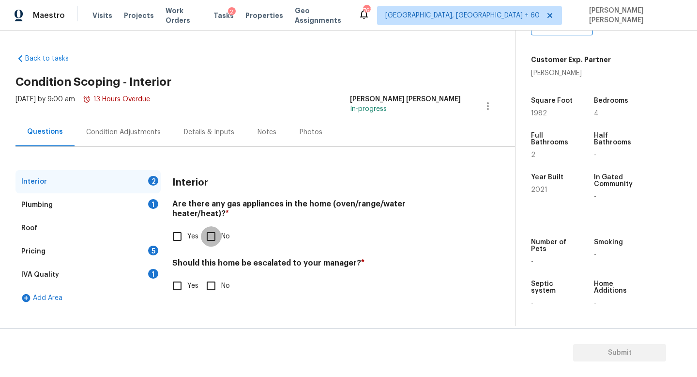
click at [203, 229] on input "No" at bounding box center [211, 236] width 20 height 20
checkbox input "true"
click at [214, 284] on input "No" at bounding box center [211, 287] width 20 height 20
checkbox input "true"
click at [117, 196] on div "Plumbing 1" at bounding box center [87, 204] width 145 height 23
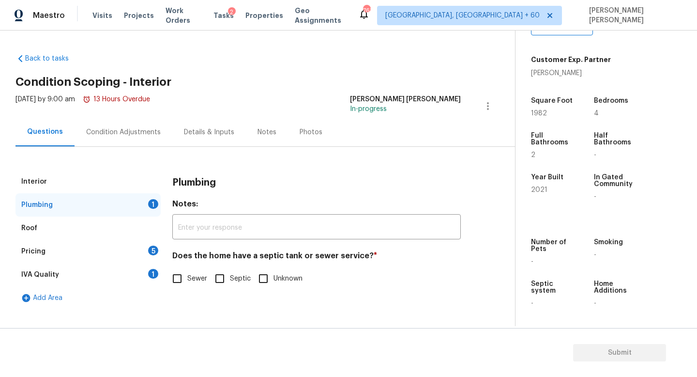
click at [185, 283] on input "Sewer" at bounding box center [177, 278] width 20 height 20
checkbox input "true"
click at [131, 254] on div "Pricing 5" at bounding box center [87, 251] width 145 height 23
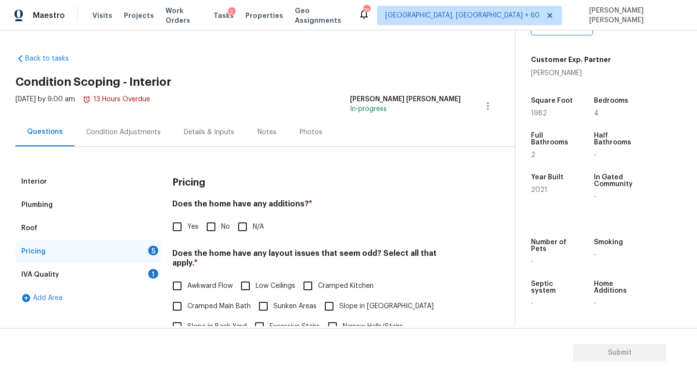
scroll to position [73, 0]
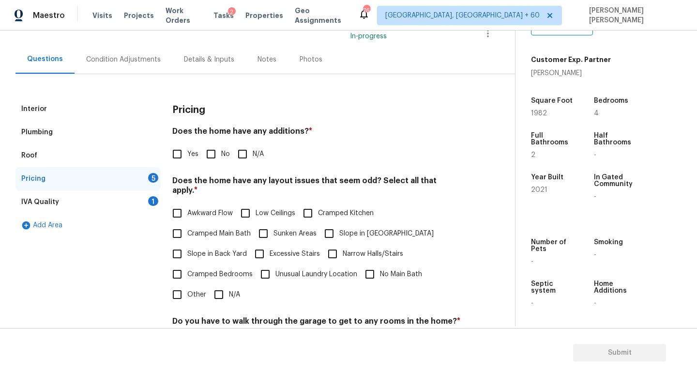
click at [216, 269] on span "Cramped Bedrooms" at bounding box center [219, 274] width 65 height 10
click at [187, 269] on input "Cramped Bedrooms" at bounding box center [177, 274] width 20 height 20
checkbox input "true"
click at [215, 288] on input "N/A" at bounding box center [219, 295] width 20 height 20
checkbox input "true"
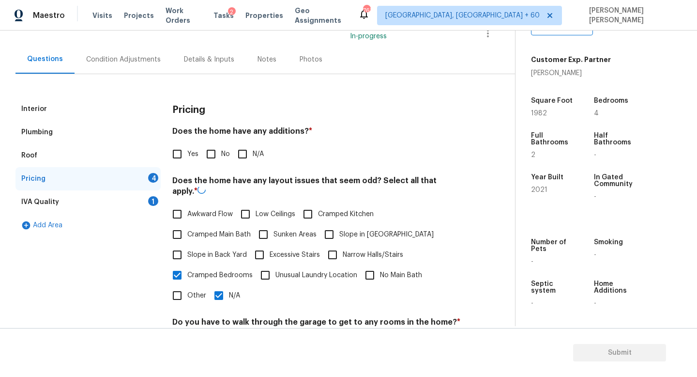
click at [215, 275] on div "Awkward Flow Low Ceilings Cramped Kitchen Cramped Main Bath Sunken Areas Slope …" at bounding box center [316, 255] width 289 height 102
click at [211, 154] on input "No" at bounding box center [211, 154] width 20 height 20
checkbox input "true"
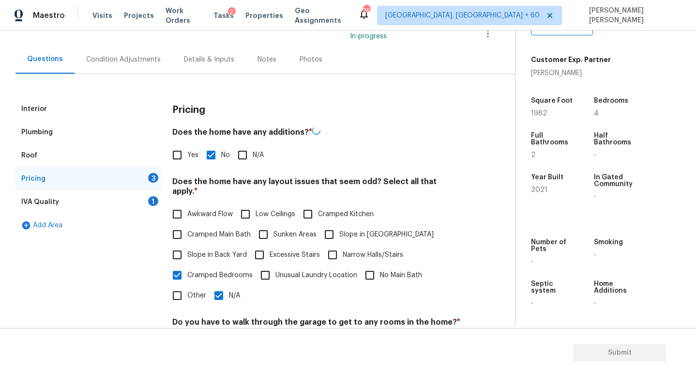
scroll to position [204, 0]
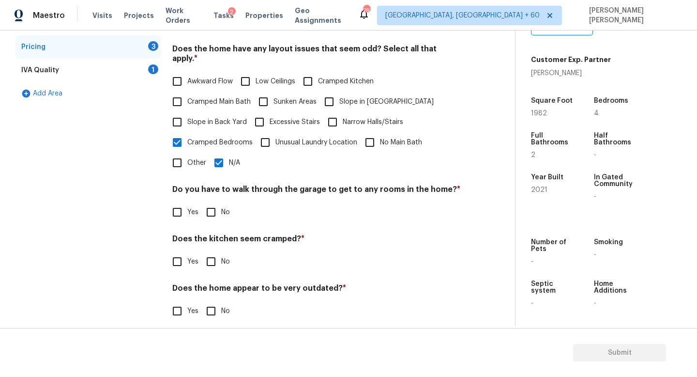
click at [212, 206] on input "No" at bounding box center [211, 212] width 20 height 20
checkbox input "true"
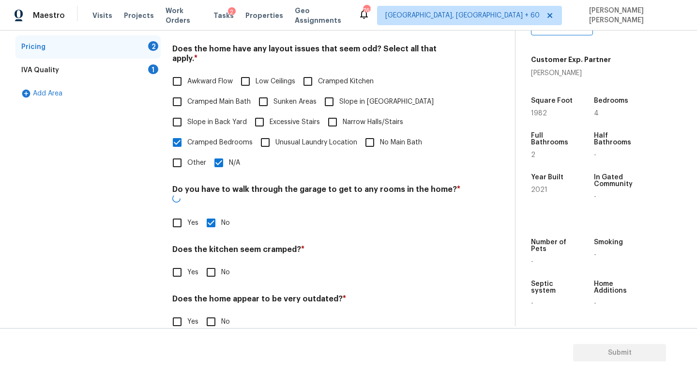
click at [214, 262] on input "No" at bounding box center [211, 272] width 20 height 20
checkbox input "true"
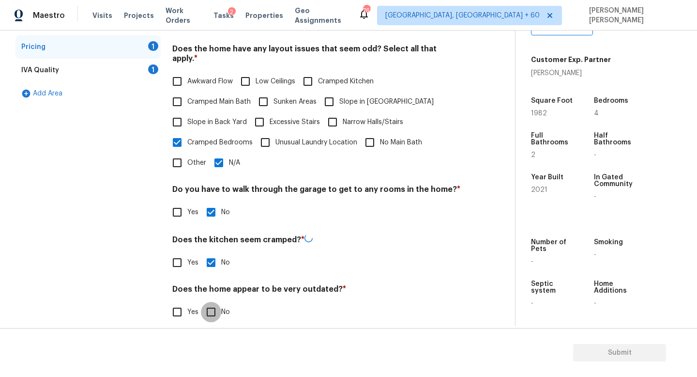
click at [213, 302] on input "No" at bounding box center [211, 312] width 20 height 20
checkbox input "true"
click at [70, 73] on div "IVA Quality 1" at bounding box center [87, 70] width 145 height 23
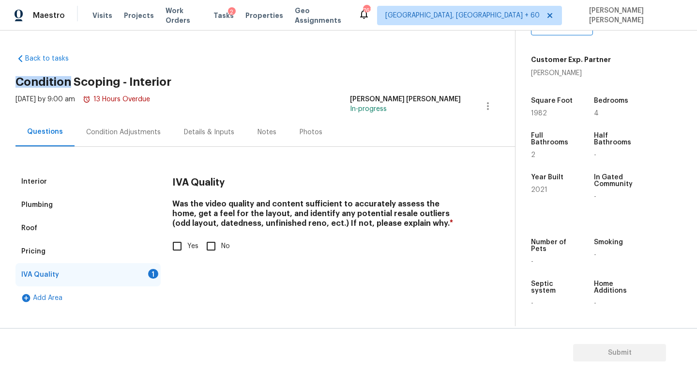
click at [70, 73] on div "Back to tasks Condition Scoping - Interior Mon, Sep 08 2025 by 9:00 am 13 Hours…" at bounding box center [265, 179] width 500 height 266
click at [184, 249] on input "Yes" at bounding box center [177, 246] width 20 height 20
checkbox input "true"
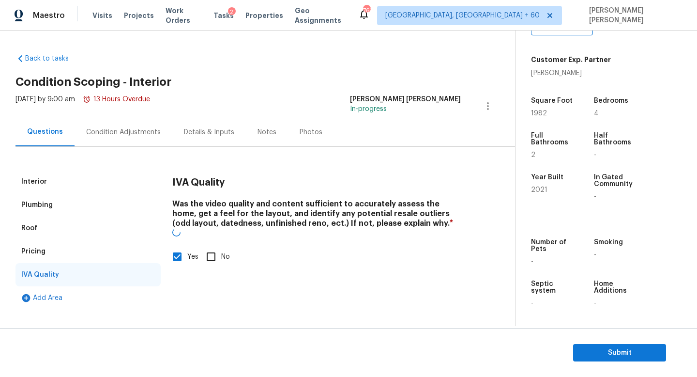
click at [122, 137] on div "Condition Adjustments" at bounding box center [124, 132] width 98 height 29
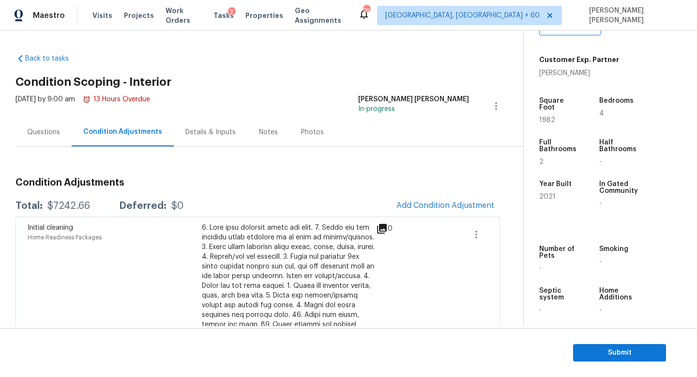
click at [73, 203] on div "$7242.66" at bounding box center [68, 206] width 43 height 10
copy div "$7242.66"
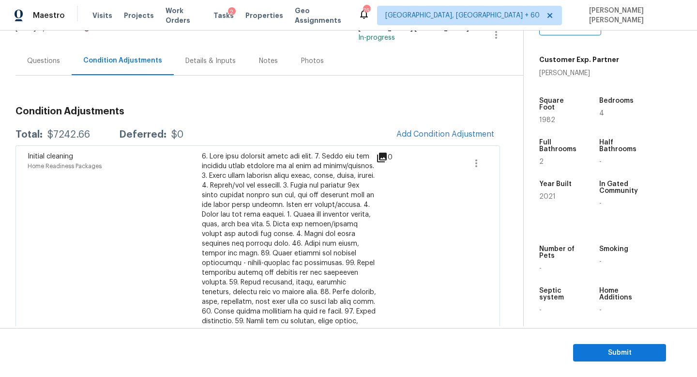
scroll to position [80, 0]
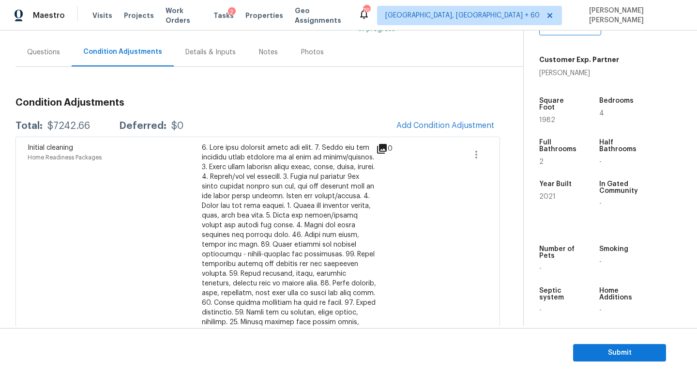
click at [45, 48] on div "Questions" at bounding box center [43, 52] width 33 height 10
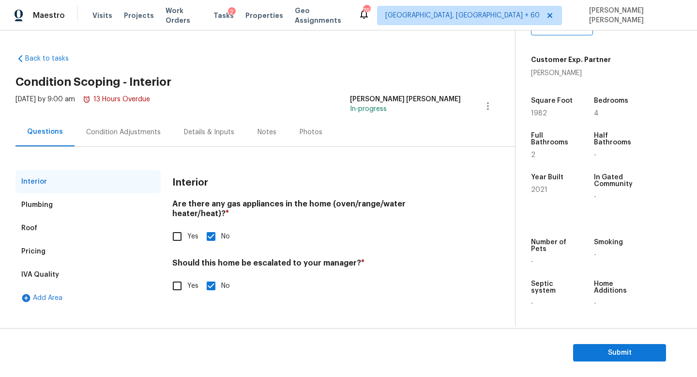
click at [120, 110] on div "Mon, Sep 08 2025 by 9:00 am 13 Hours Overdue" at bounding box center [82, 105] width 135 height 23
click at [124, 130] on div "Condition Adjustments" at bounding box center [123, 132] width 75 height 10
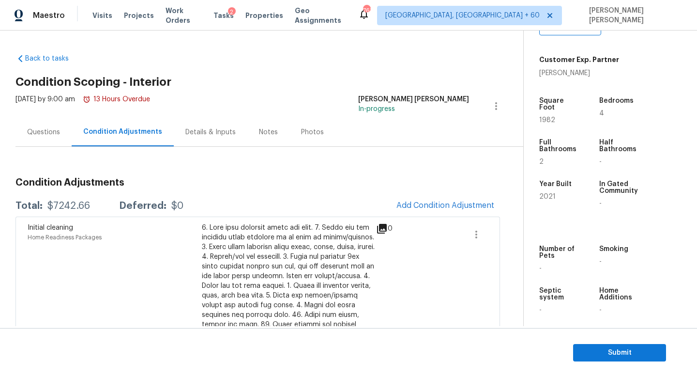
scroll to position [30, 0]
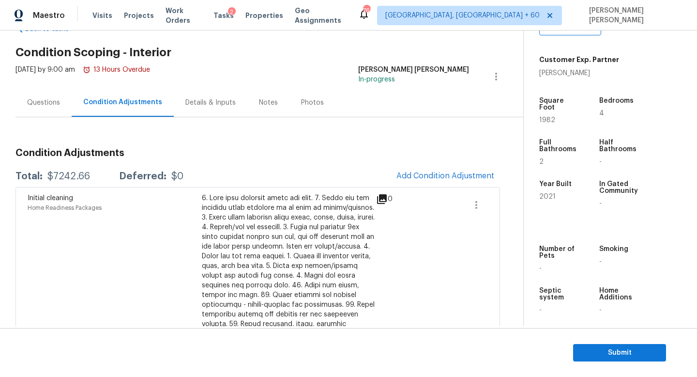
click at [51, 107] on div "Questions" at bounding box center [43, 103] width 33 height 10
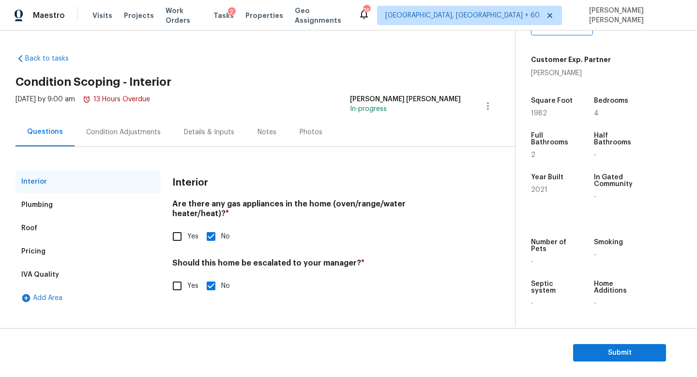
click at [120, 127] on div "Condition Adjustments" at bounding box center [123, 132] width 75 height 10
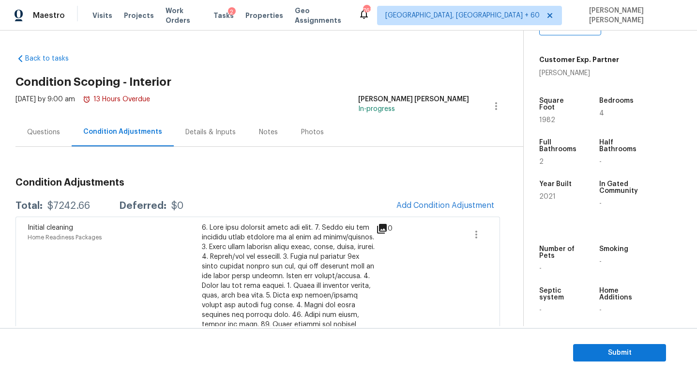
click at [56, 206] on div "$7242.66" at bounding box center [68, 206] width 43 height 10
click at [67, 206] on div "$7242.66" at bounding box center [68, 206] width 43 height 10
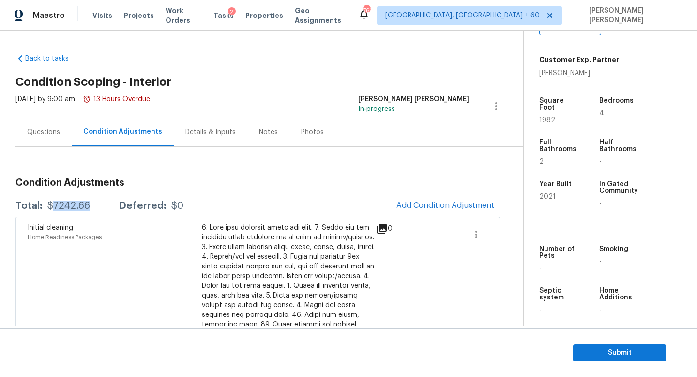
click at [67, 206] on div "$7242.66" at bounding box center [68, 206] width 43 height 10
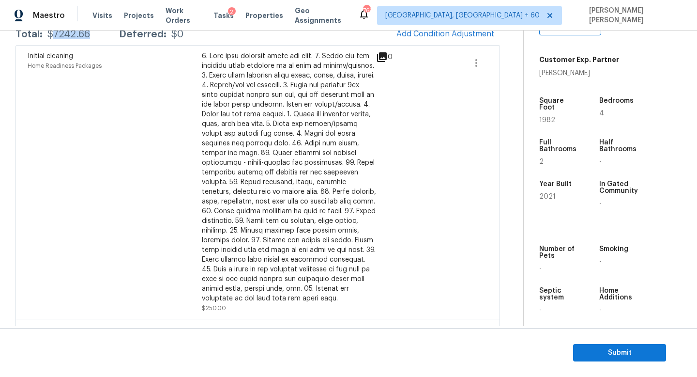
scroll to position [99, 0]
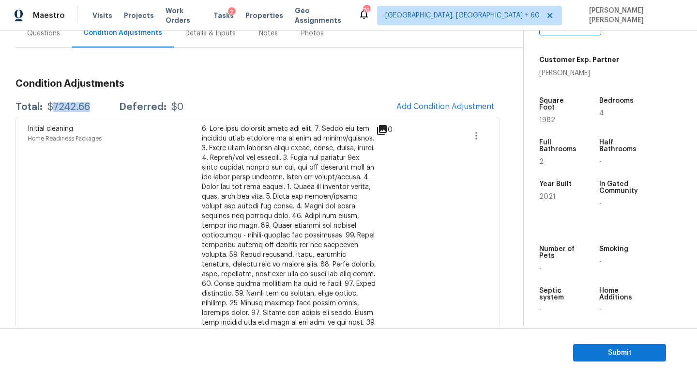
click at [67, 106] on div "$7242.66" at bounding box center [68, 107] width 43 height 10
click at [635, 352] on span "Submit" at bounding box center [619, 353] width 77 height 12
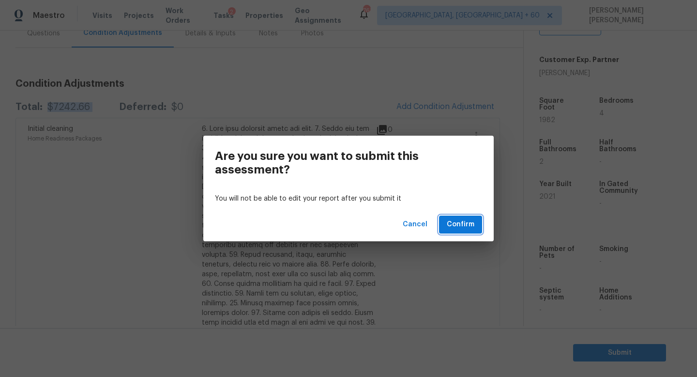
click at [465, 226] on span "Confirm" at bounding box center [461, 224] width 28 height 12
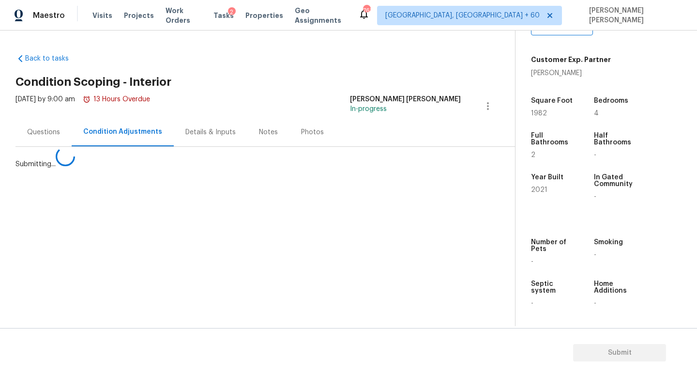
scroll to position [0, 0]
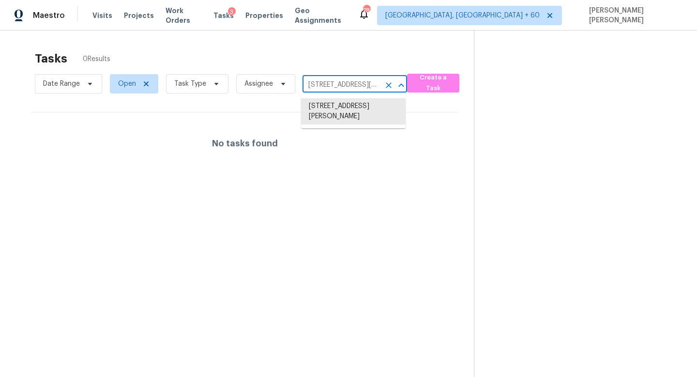
click at [337, 80] on input "[STREET_ADDRESS][PERSON_NAME]" at bounding box center [341, 84] width 77 height 15
paste input "[STREET_ADDRESS]"
type input "[STREET_ADDRESS]"
click at [352, 102] on li "4101 Shoma Dr, Royal Palm Beach, FL 33414" at bounding box center [353, 106] width 105 height 16
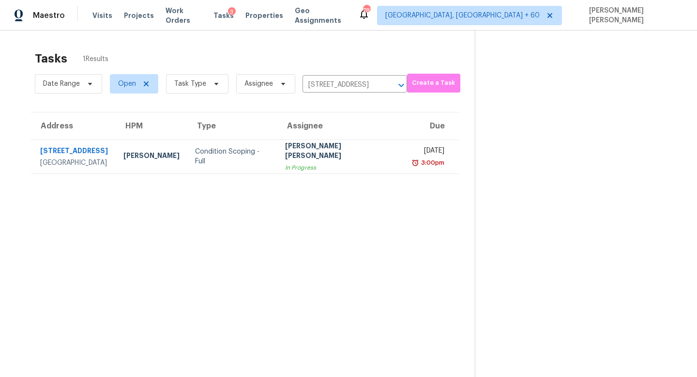
click at [361, 163] on div "In Progress" at bounding box center [340, 168] width 111 height 10
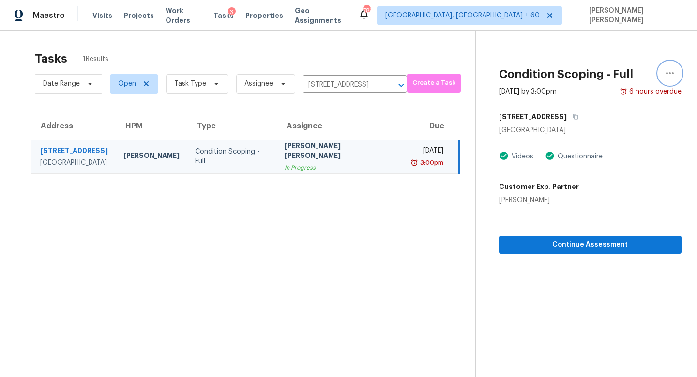
click at [673, 82] on button "button" at bounding box center [670, 73] width 23 height 23
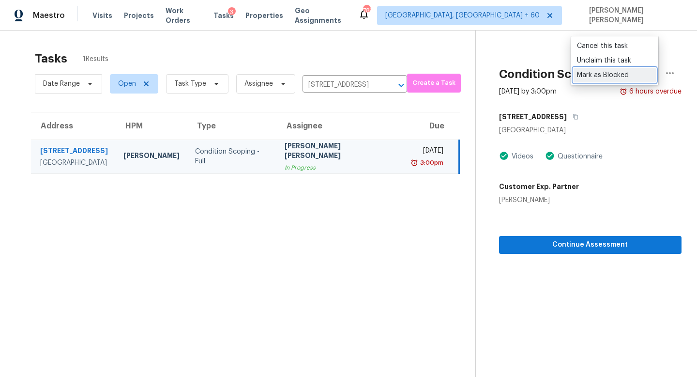
click at [622, 73] on div "Mark as Blocked" at bounding box center [615, 75] width 76 height 10
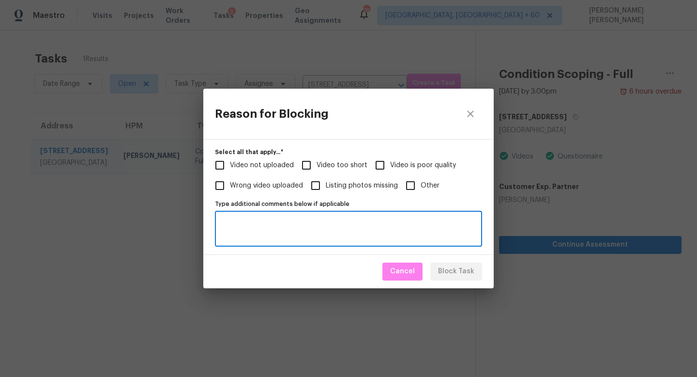
click at [295, 237] on textarea "Type additional comments below if applicable" at bounding box center [349, 228] width 256 height 20
paste textarea "4101 Shoma Dr, Royal Palm Beach, FL 33414"
type textarea "4101 Shoma Dr, Royal Palm Beach, FL 33414"
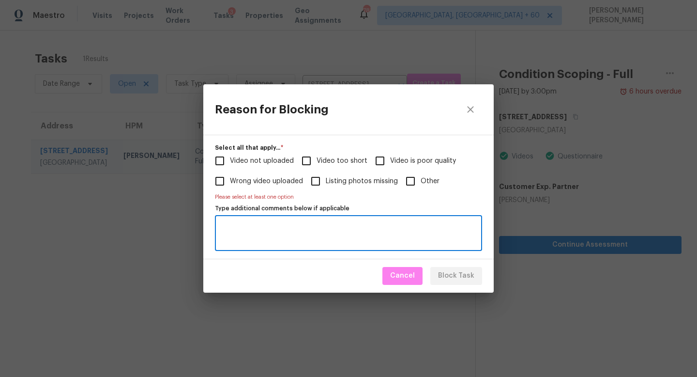
paste textarea "Unable to play the assessment video using QuickTime Player or any other standar…"
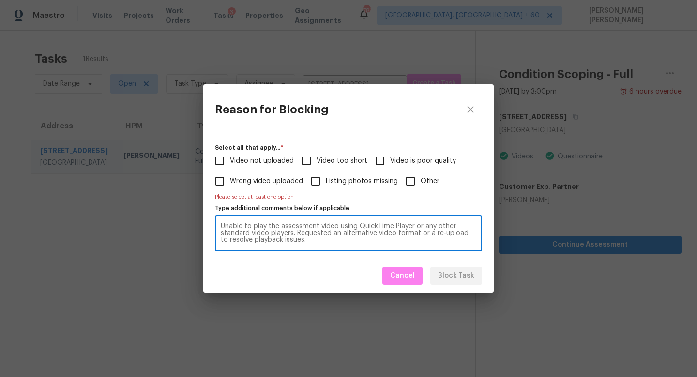
click at [365, 239] on textarea "Unable to play the assessment video using QuickTime Player or any other standar…" at bounding box center [349, 233] width 256 height 20
type textarea "Unable to play the assessment video using QuickTime Player or any other standar…"
click at [409, 179] on input "Other" at bounding box center [411, 181] width 20 height 20
checkbox input "true"
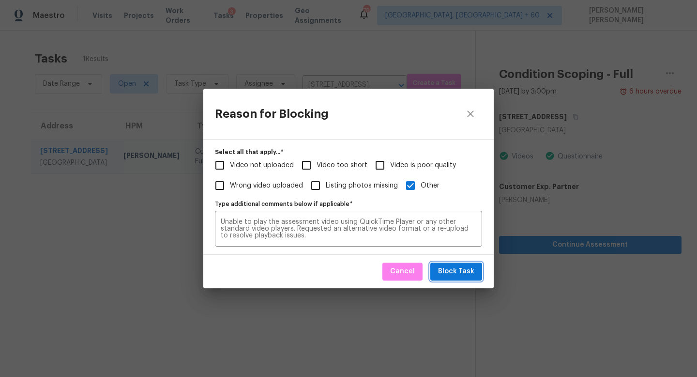
click at [467, 271] on span "Block Task" at bounding box center [456, 271] width 36 height 12
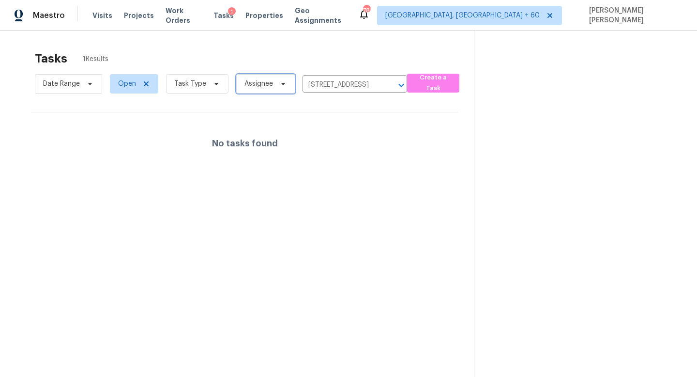
click at [269, 83] on span "Assignee" at bounding box center [259, 84] width 29 height 10
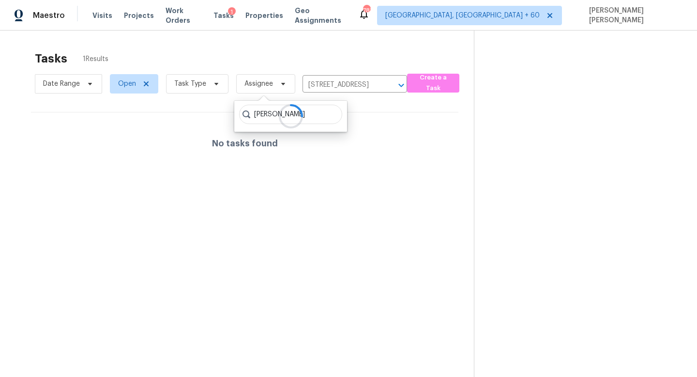
type input "jishnu"
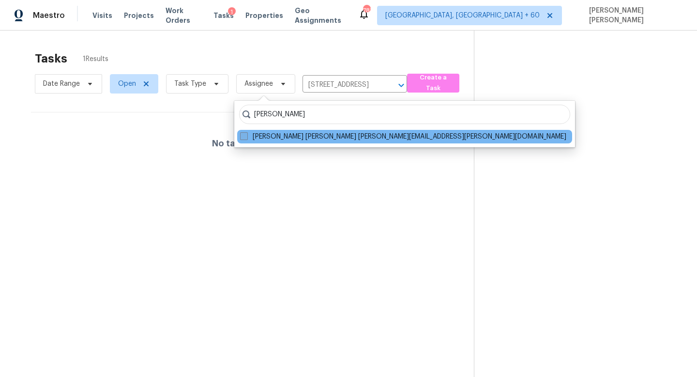
click at [279, 136] on label "Jishnu Manoj jishnu.manoj@opendoor.com" at bounding box center [403, 137] width 326 height 10
click at [247, 136] on input "Jishnu Manoj jishnu.manoj@opendoor.com" at bounding box center [243, 135] width 6 height 6
checkbox input "true"
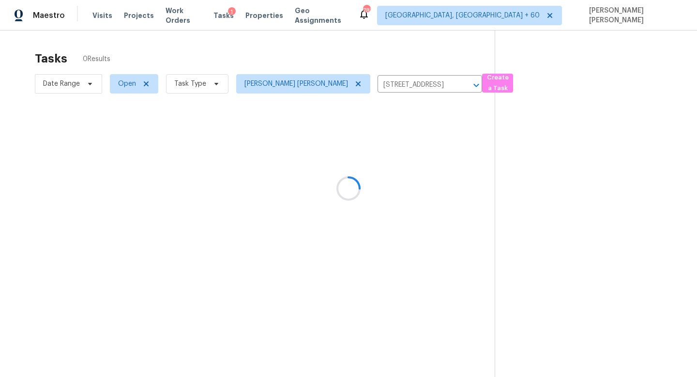
click at [241, 53] on div at bounding box center [348, 188] width 697 height 377
click at [179, 80] on span "Task Type" at bounding box center [190, 84] width 32 height 10
click at [355, 83] on icon at bounding box center [359, 84] width 8 height 8
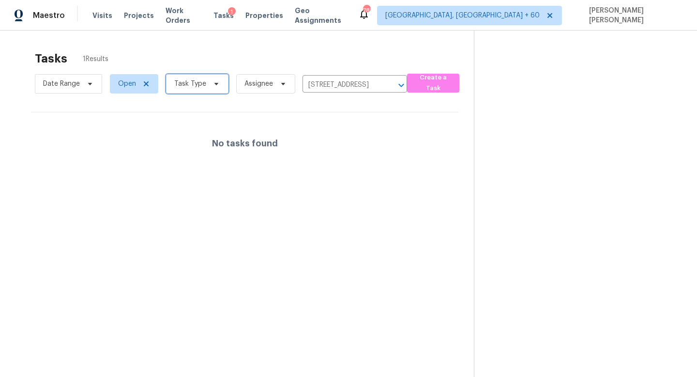
click at [186, 81] on span "Task Type" at bounding box center [190, 84] width 32 height 10
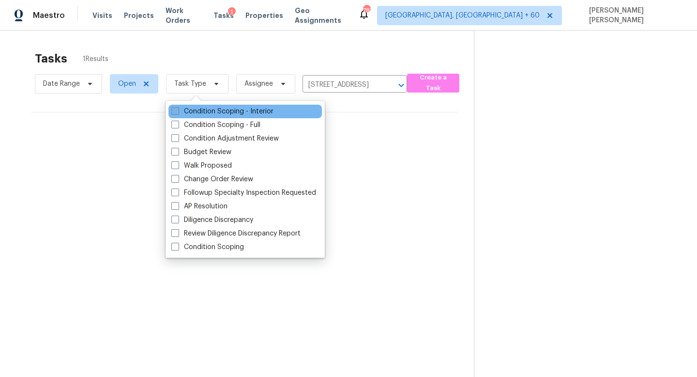
click at [192, 111] on label "Condition Scoping - Interior" at bounding box center [222, 112] width 102 height 10
click at [178, 111] on input "Condition Scoping - Interior" at bounding box center [174, 110] width 6 height 6
checkbox input "true"
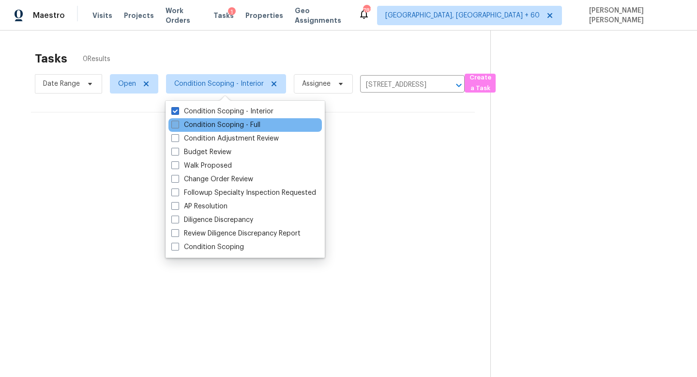
click at [194, 121] on label "Condition Scoping - Full" at bounding box center [215, 125] width 89 height 10
click at [178, 121] on input "Condition Scoping - Full" at bounding box center [174, 123] width 6 height 6
checkbox input "true"
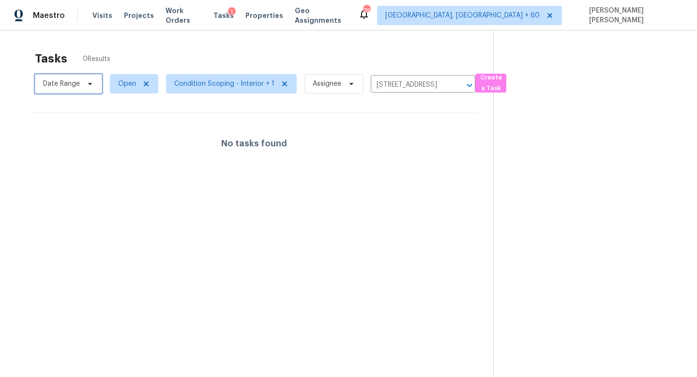
click at [91, 84] on icon at bounding box center [90, 84] width 8 height 8
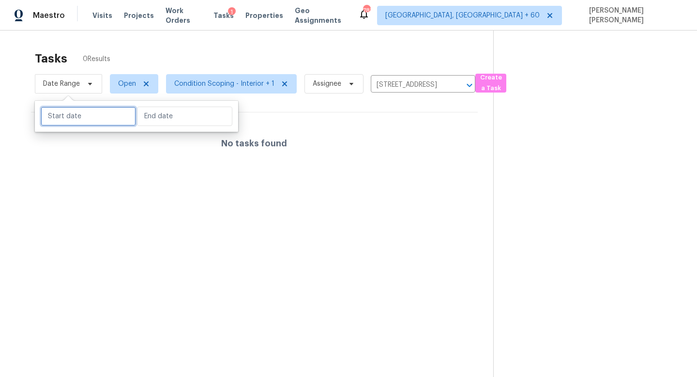
click at [85, 120] on input "text" at bounding box center [88, 116] width 95 height 19
select select "8"
select select "2025"
select select "9"
select select "2025"
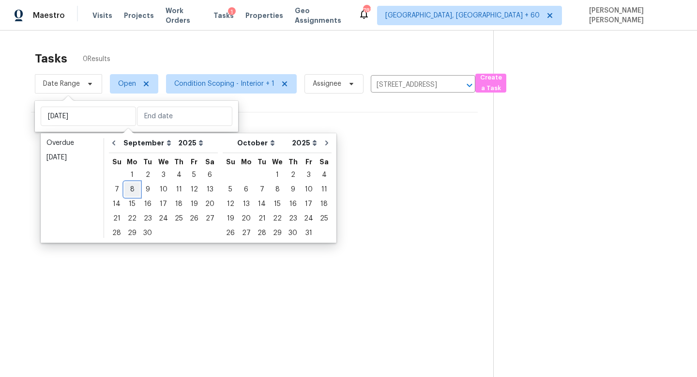
click at [131, 189] on div "8" at bounding box center [131, 190] width 15 height 14
type input "Mon, Sep 08"
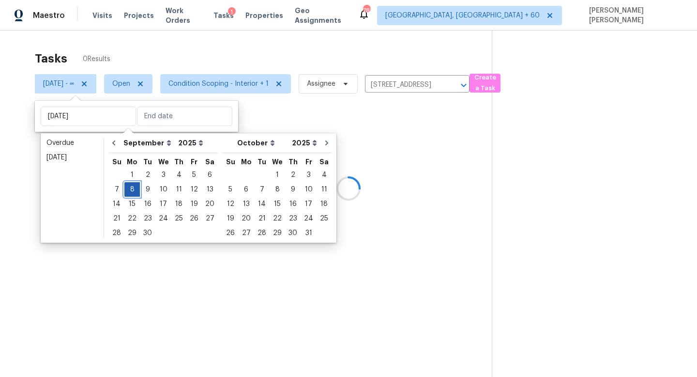
click at [131, 189] on div "8" at bounding box center [131, 190] width 15 height 14
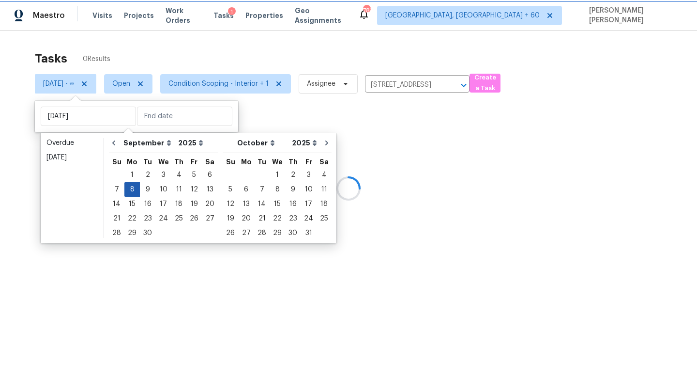
type input "Mon, Sep 08"
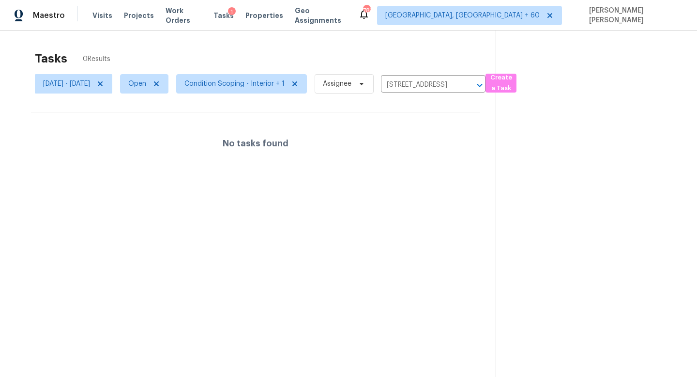
click at [279, 59] on div "Tasks 0 Results" at bounding box center [265, 58] width 461 height 25
click at [472, 83] on icon "Clear" at bounding box center [468, 85] width 10 height 10
click at [370, 42] on div at bounding box center [348, 188] width 697 height 377
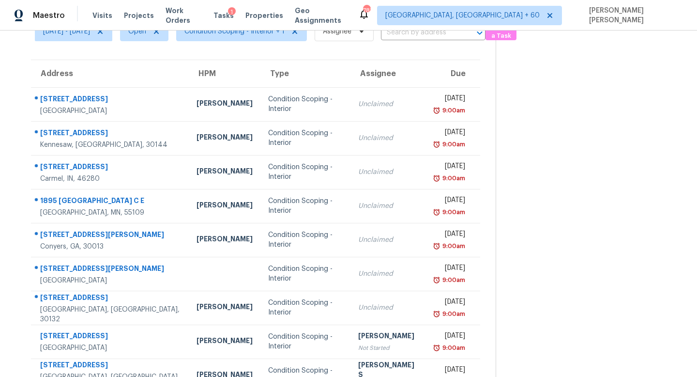
scroll to position [127, 0]
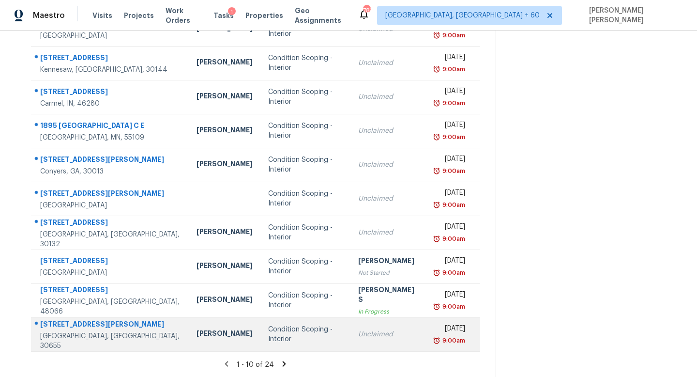
click at [358, 331] on div "Unclaimed" at bounding box center [388, 334] width 61 height 10
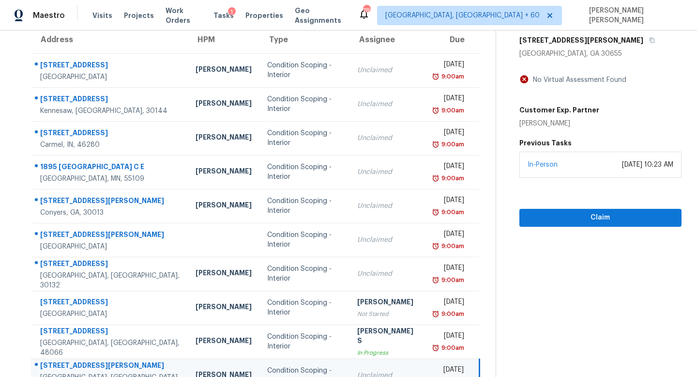
scroll to position [84, 0]
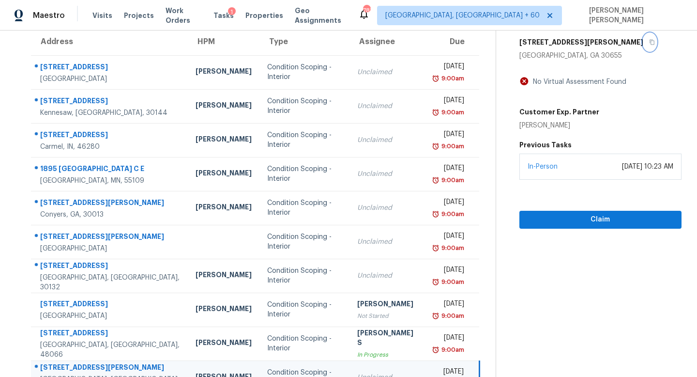
click at [650, 41] on icon "button" at bounding box center [653, 42] width 6 height 6
click at [650, 42] on icon "button" at bounding box center [653, 42] width 6 height 6
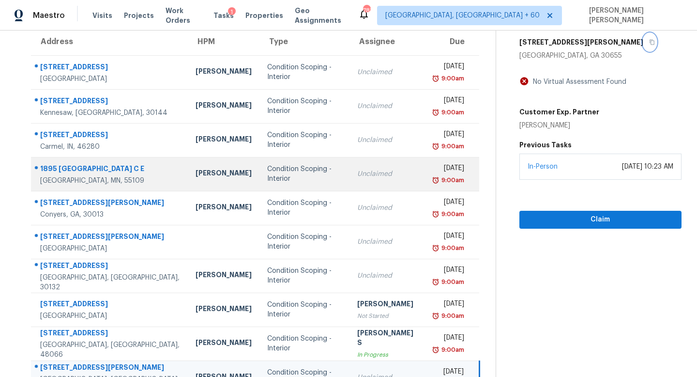
scroll to position [0, 0]
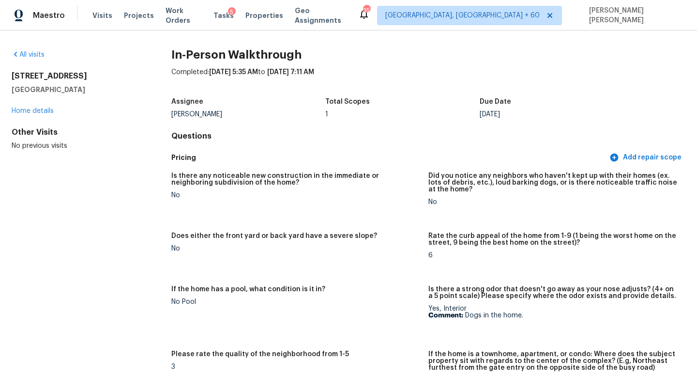
click at [99, 16] on span "Visits" at bounding box center [103, 16] width 20 height 10
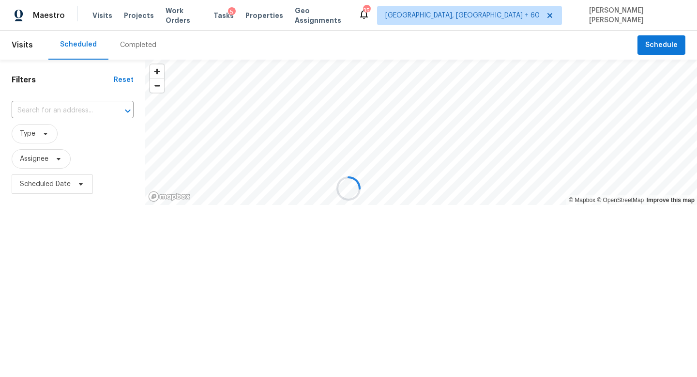
click at [142, 42] on div at bounding box center [348, 188] width 697 height 377
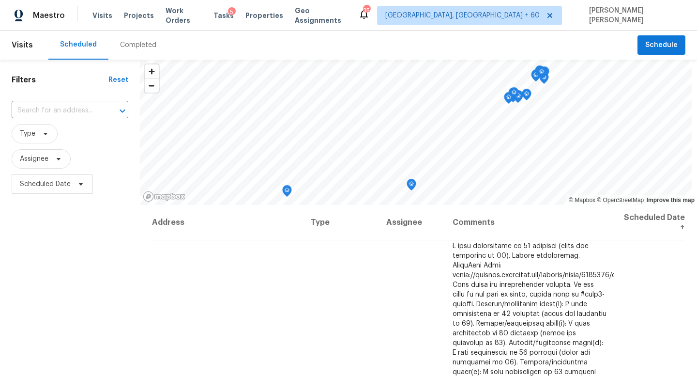
click at [133, 41] on div "Completed" at bounding box center [138, 45] width 36 height 10
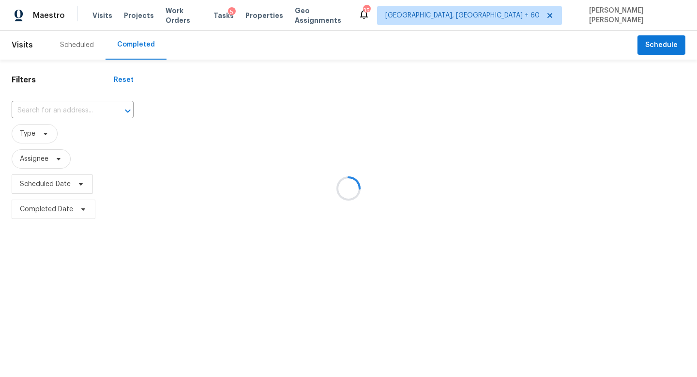
click at [59, 119] on div at bounding box center [348, 188] width 697 height 377
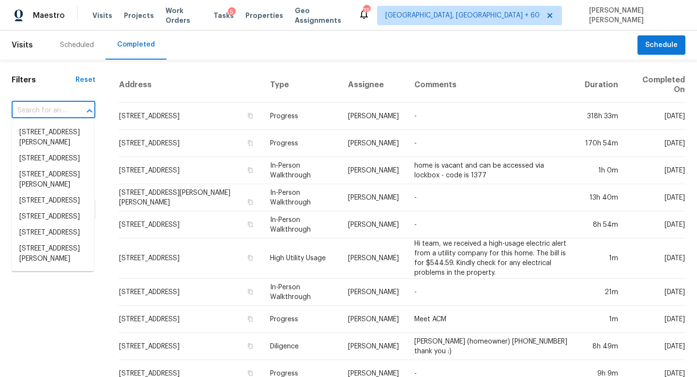
click at [57, 114] on input "text" at bounding box center [40, 110] width 57 height 15
paste input "3104 Redwood Ln NW, Kennesaw, GA 30144"
type input "3104 Redwood Ln NW, Kennesaw, GA 30144"
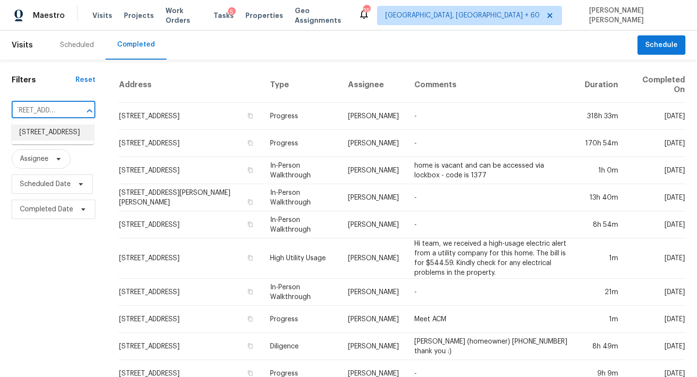
click at [67, 132] on li "3104 Redwood Ln NW, Kennesaw, GA 30144" at bounding box center [53, 132] width 82 height 16
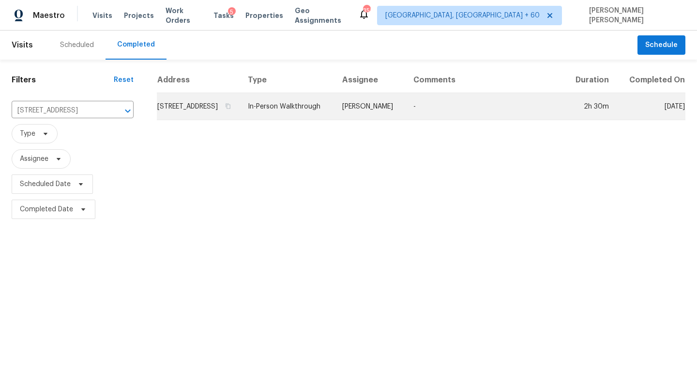
click at [393, 116] on td "Kenroy Hoilett" at bounding box center [370, 106] width 71 height 27
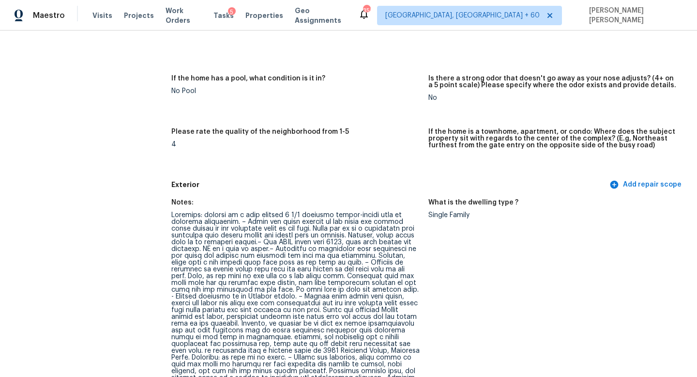
scroll to position [266, 0]
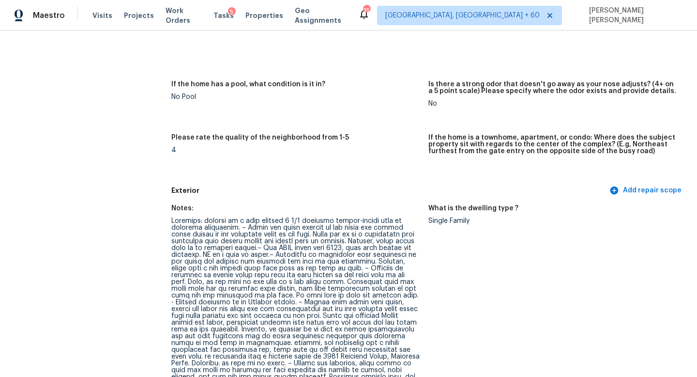
click at [99, 8] on div "Visits Projects Work Orders Tasks 5 Properties Geo Assignments" at bounding box center [226, 15] width 266 height 19
click at [99, 16] on span "Visits" at bounding box center [103, 16] width 20 height 10
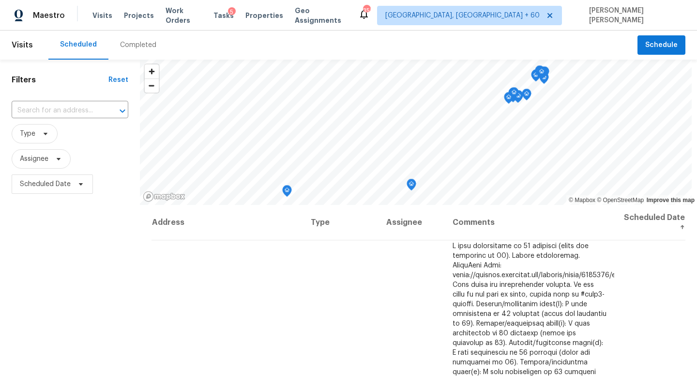
click at [129, 43] on div "Completed" at bounding box center [138, 45] width 36 height 10
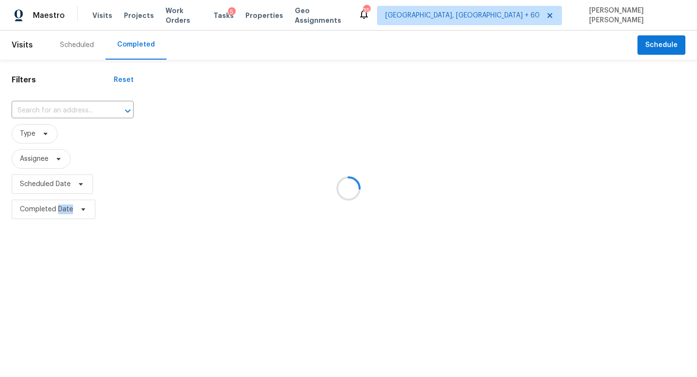
drag, startPoint x: 129, startPoint y: 43, endPoint x: 121, endPoint y: 54, distance: 14.1
click at [129, 45] on div at bounding box center [348, 188] width 697 height 377
click at [78, 107] on div at bounding box center [348, 188] width 697 height 377
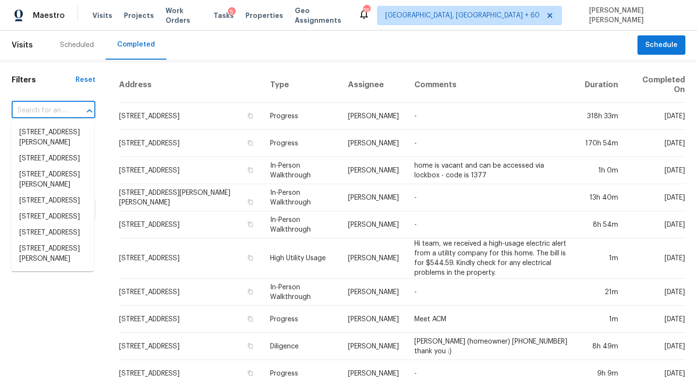
click at [59, 115] on input "text" at bounding box center [40, 110] width 57 height 15
paste input "17736 Deerfield Dr, Lutz, FL 33558"
type input "17736 Deerfield Dr, Lutz, FL 33558"
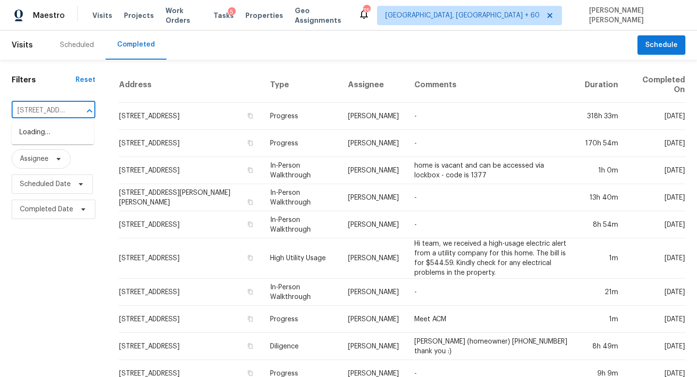
scroll to position [0, 58]
click at [65, 133] on li "17736 Deerfield Dr, Lutz, FL 33558" at bounding box center [53, 137] width 82 height 26
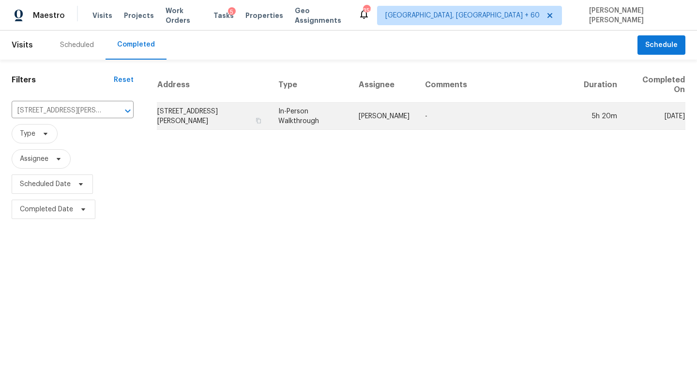
click at [335, 118] on td "In-Person Walkthrough" at bounding box center [311, 116] width 80 height 27
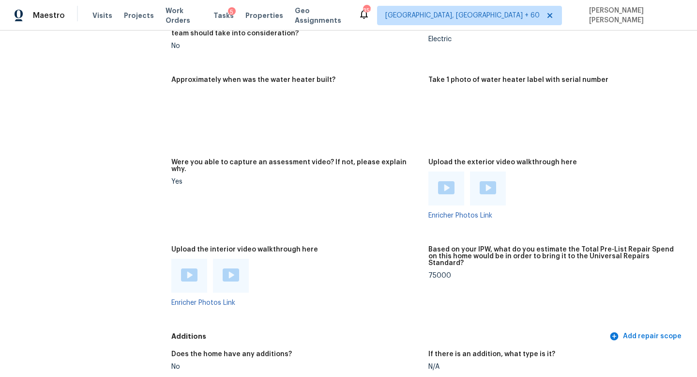
scroll to position [1858, 0]
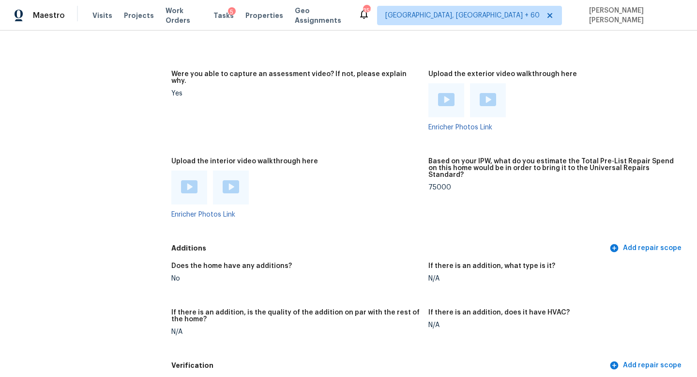
click at [228, 180] on img at bounding box center [231, 186] width 16 height 13
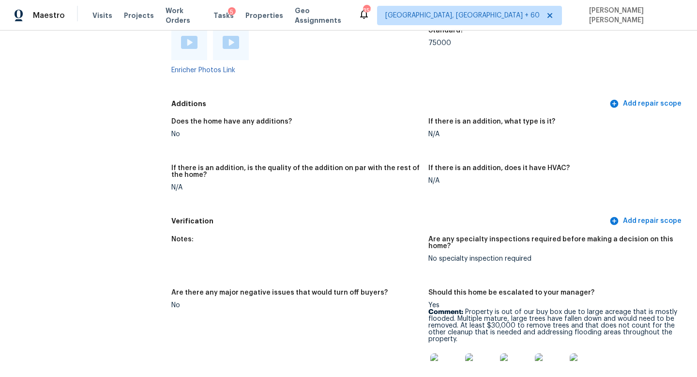
scroll to position [1987, 0]
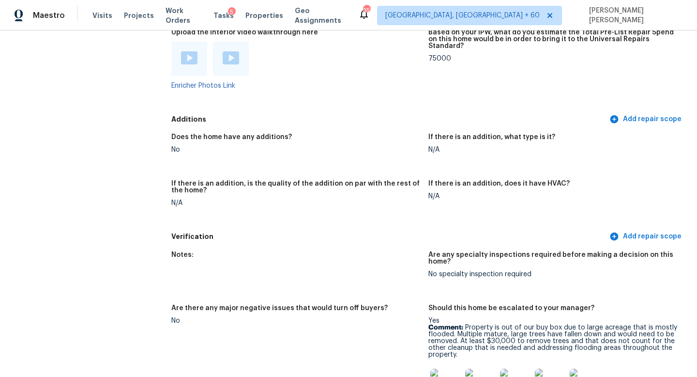
click at [235, 51] on img at bounding box center [231, 57] width 16 height 13
click at [179, 48] on div at bounding box center [189, 59] width 36 height 34
click at [190, 51] on img at bounding box center [189, 57] width 16 height 13
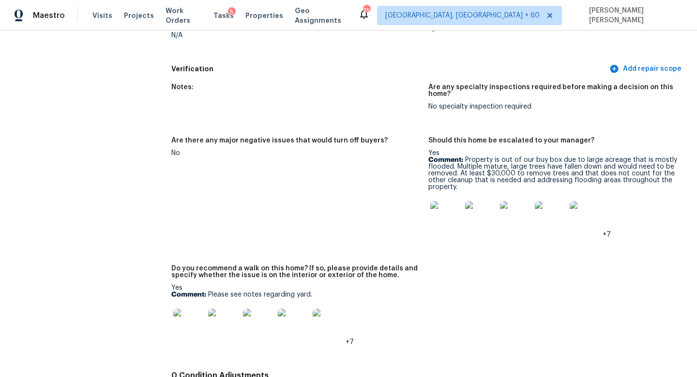
scroll to position [2231, 0]
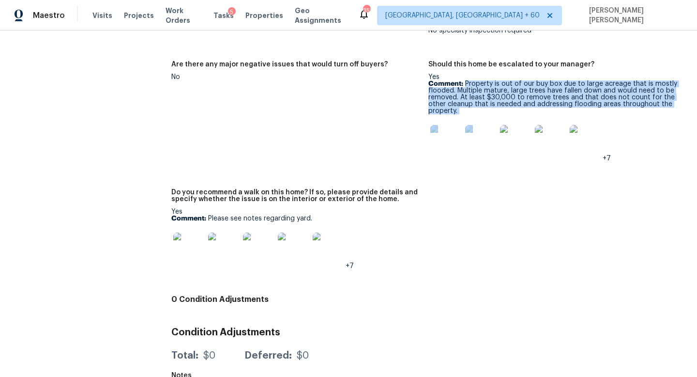
drag, startPoint x: 466, startPoint y: 69, endPoint x: 518, endPoint y: 108, distance: 65.1
click at [518, 108] on div "Yes Comment: Property is out of our buy box due to large acreage that is mostly…" at bounding box center [553, 118] width 249 height 88
copy div "Property is out of our buy box due to large acreage that is mostly flooded. Mul…"
click at [504, 94] on p "Comment: Property is out of our buy box due to large acreage that is mostly flo…" at bounding box center [553, 97] width 249 height 34
drag, startPoint x: 465, startPoint y: 69, endPoint x: 490, endPoint y: 100, distance: 39.6
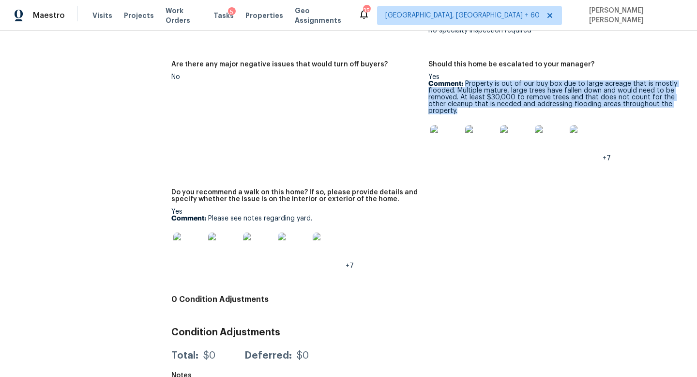
click at [490, 100] on p "Comment: Property is out of our buy box due to large acreage that is mostly flo…" at bounding box center [553, 97] width 249 height 34
copy p "Property is out of our buy box due to large acreage that is mostly flooded. Mul…"
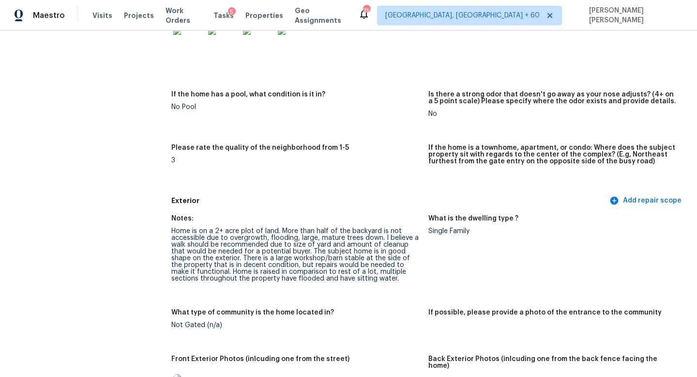
scroll to position [0, 0]
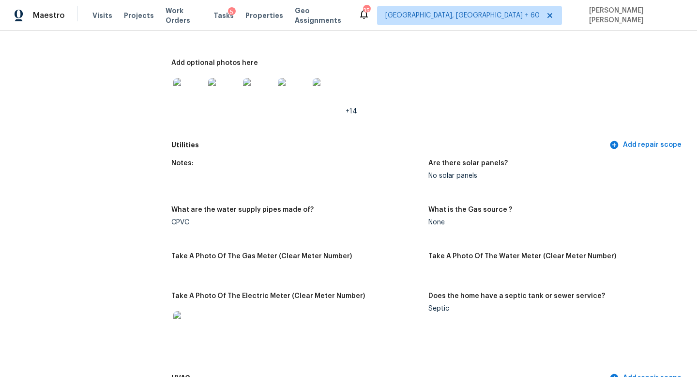
scroll to position [116, 0]
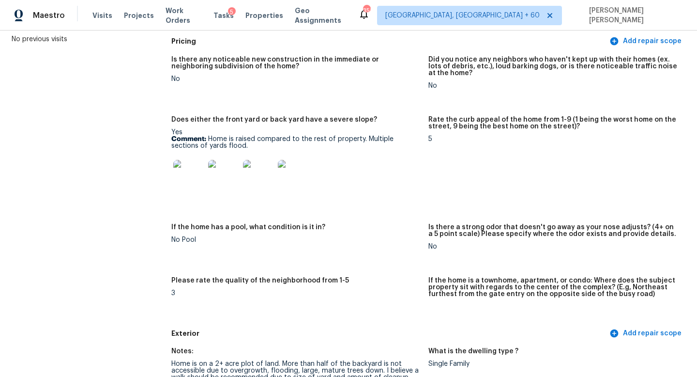
click at [189, 177] on img at bounding box center [188, 175] width 31 height 31
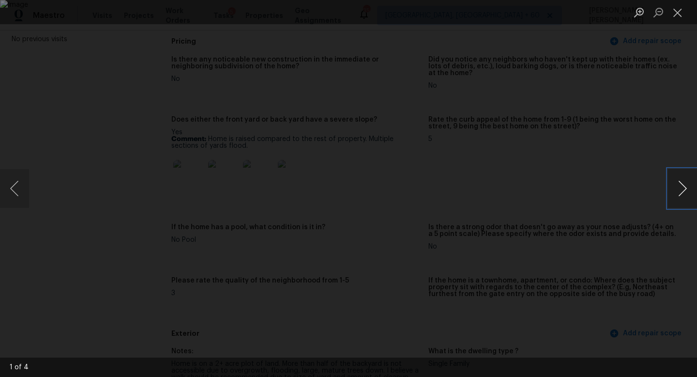
click at [683, 185] on button "Next image" at bounding box center [682, 188] width 29 height 39
click at [516, 121] on img "Lightbox" at bounding box center [348, 188] width 697 height 377
click at [666, 86] on div "Lightbox" at bounding box center [348, 188] width 697 height 377
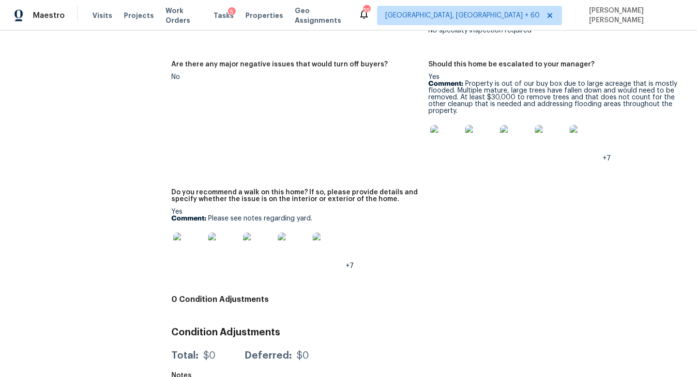
scroll to position [2212, 0]
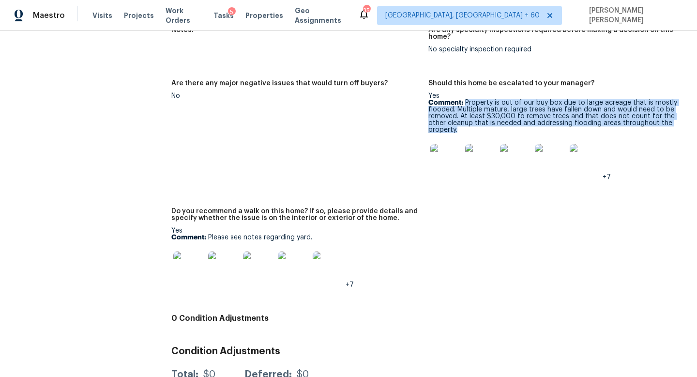
drag, startPoint x: 465, startPoint y: 88, endPoint x: 493, endPoint y: 116, distance: 39.7
click at [493, 116] on p "Comment: Property is out of our buy box due to large acreage that is mostly flo…" at bounding box center [553, 116] width 249 height 34
copy p "Property is out of our buy box due to large acreage that is mostly flooded. Mul…"
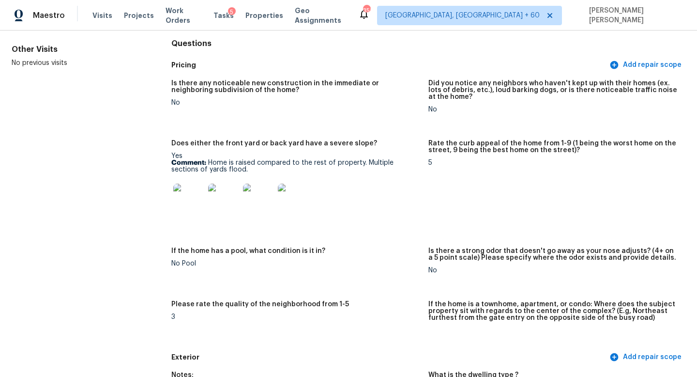
scroll to position [0, 0]
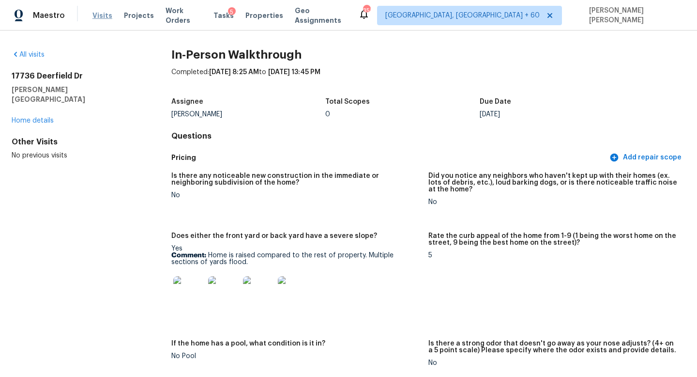
click at [99, 16] on span "Visits" at bounding box center [103, 16] width 20 height 10
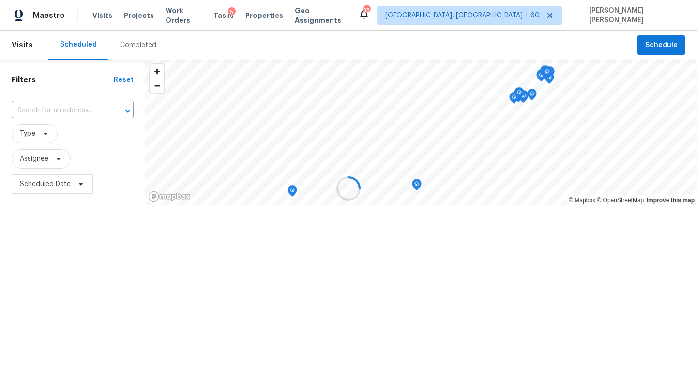
click at [159, 43] on div at bounding box center [348, 188] width 697 height 377
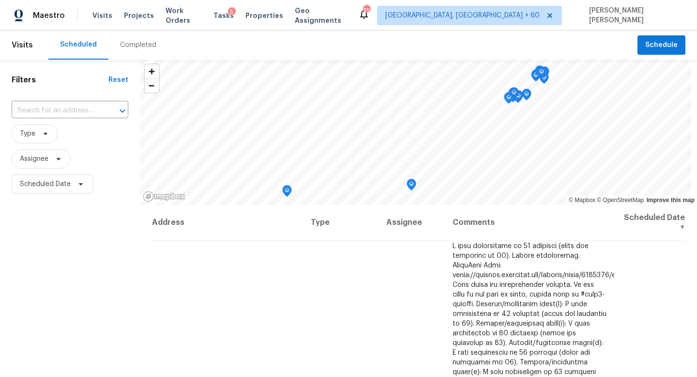
click at [136, 42] on div "Completed" at bounding box center [138, 45] width 36 height 10
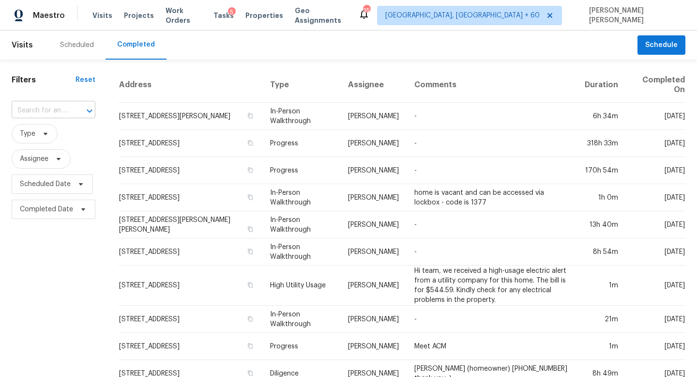
click at [75, 113] on div at bounding box center [82, 111] width 25 height 14
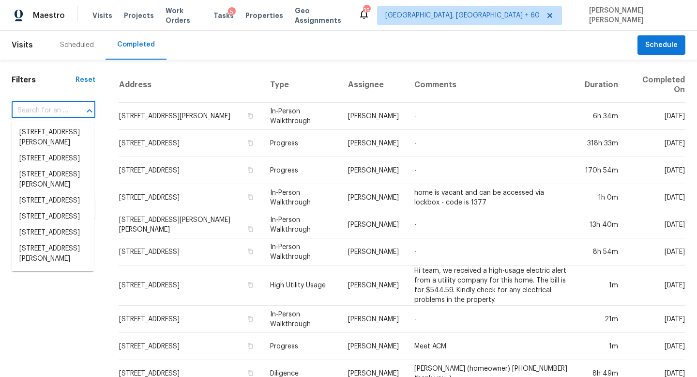
paste input "249 McCall Way, Monroe, GA 30655"
type input "249 McCall Way, Monroe, GA 30655"
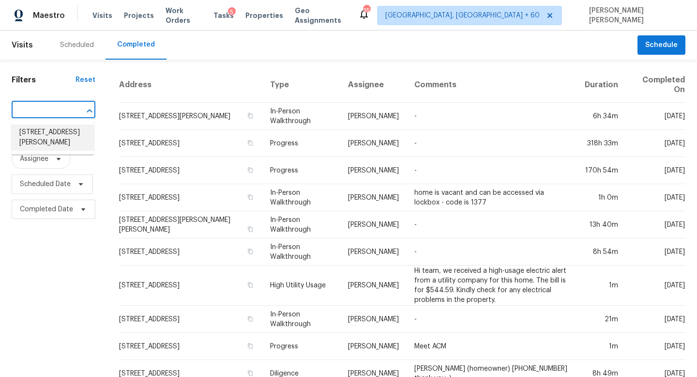
click at [68, 139] on li "249 McCall Way, Monroe, GA 30655" at bounding box center [53, 137] width 82 height 26
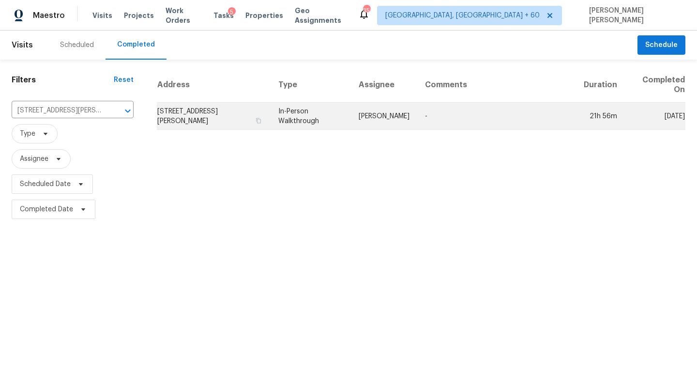
click at [314, 120] on td "In-Person Walkthrough" at bounding box center [311, 116] width 80 height 27
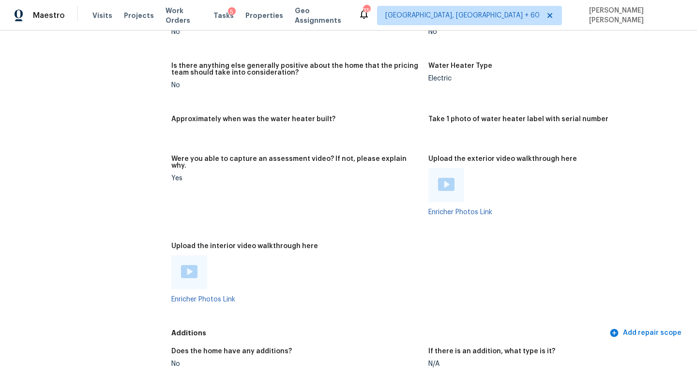
scroll to position [1851, 0]
click at [183, 267] on div at bounding box center [189, 271] width 36 height 34
click at [183, 264] on img at bounding box center [189, 270] width 16 height 13
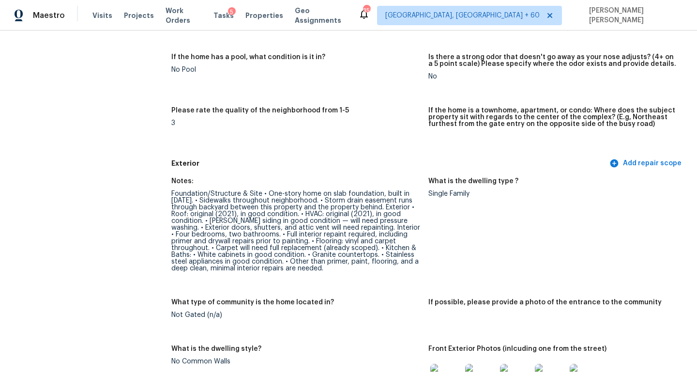
scroll to position [233, 0]
click at [240, 219] on div "Foundation/Structure & Site • One-story home on slab foundation, built in 2021.…" at bounding box center [295, 229] width 249 height 81
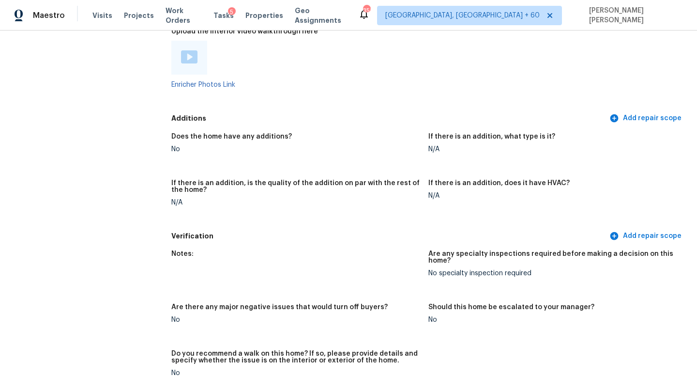
scroll to position [1909, 0]
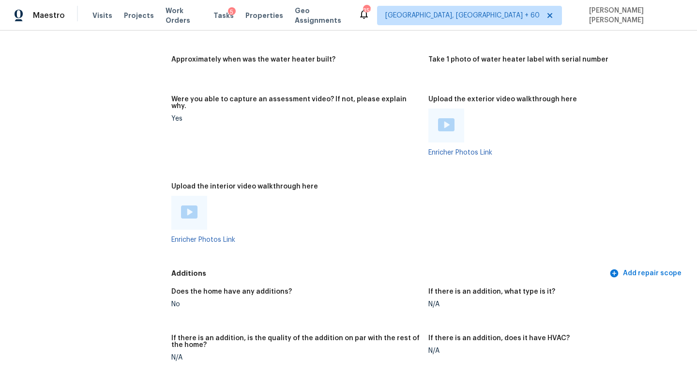
click at [179, 198] on div at bounding box center [189, 213] width 36 height 34
click at [181, 205] on img at bounding box center [189, 211] width 16 height 13
click at [407, 117] on figure "Were you able to capture an assessment video? If not, please explain why. Yes" at bounding box center [299, 134] width 257 height 76
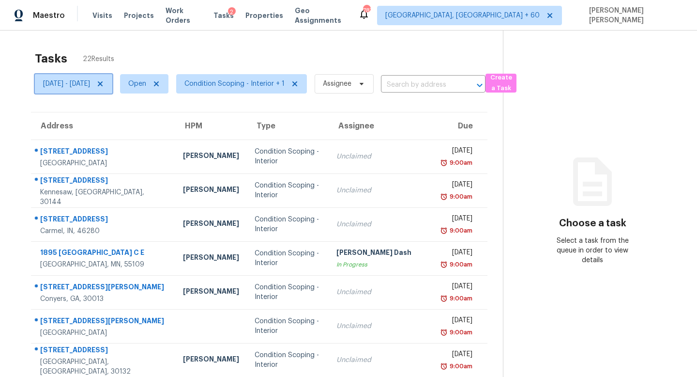
click at [90, 86] on span "[DATE] - [DATE]" at bounding box center [66, 84] width 47 height 10
click at [149, 55] on div "Tasks 22 Results" at bounding box center [269, 58] width 468 height 25
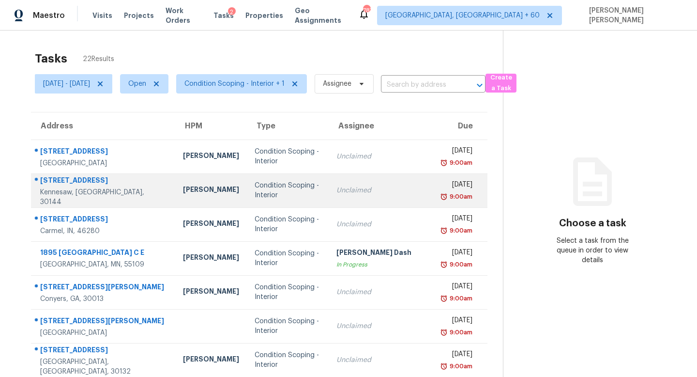
scroll to position [127, 0]
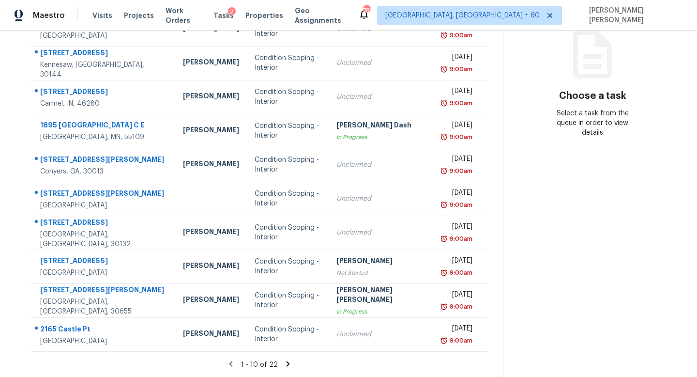
click at [289, 360] on icon at bounding box center [288, 363] width 9 height 9
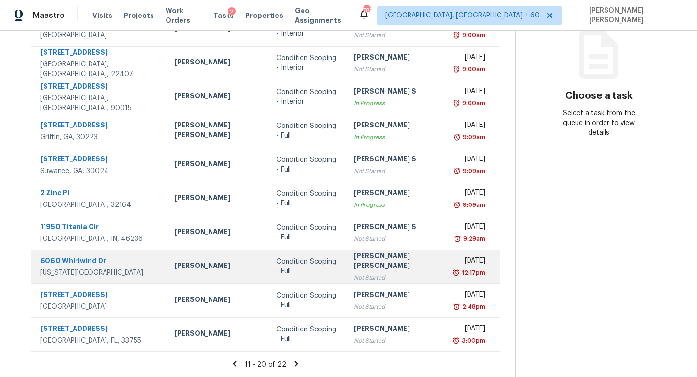
click at [321, 260] on td "Condition Scoping - Full" at bounding box center [307, 266] width 77 height 34
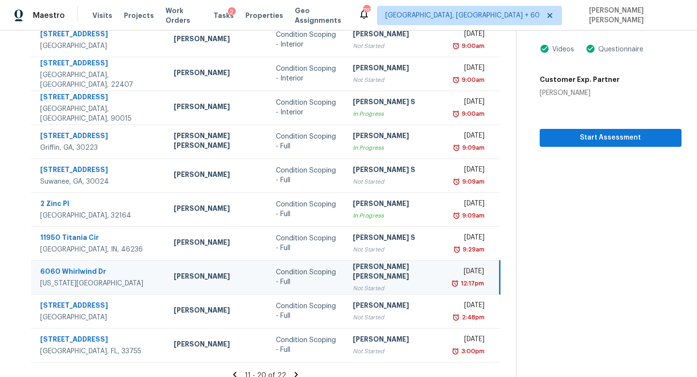
scroll to position [116, 0]
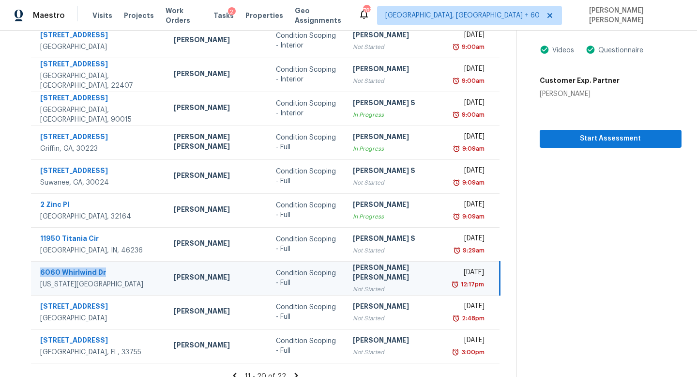
drag, startPoint x: 40, startPoint y: 266, endPoint x: 110, endPoint y: 267, distance: 69.8
click at [110, 267] on div "6060 Whirlwind Dr" at bounding box center [99, 273] width 118 height 12
copy div "6060 Whirlwind Dr"
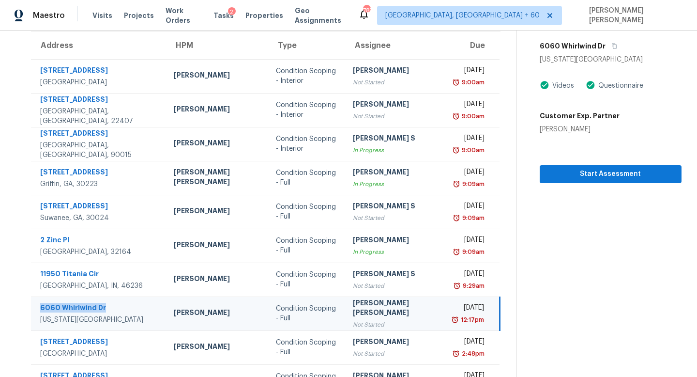
scroll to position [71, 0]
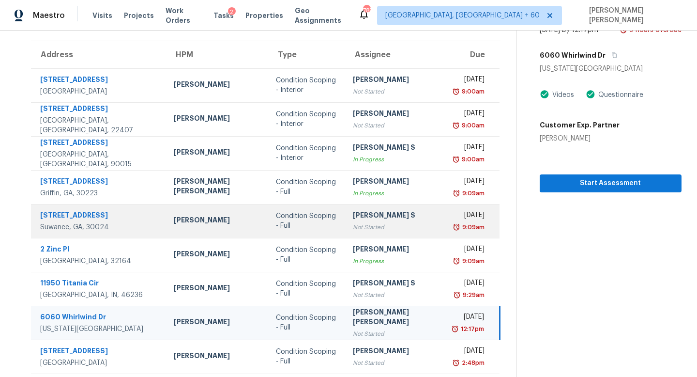
click at [455, 214] on div "[DATE]" at bounding box center [470, 216] width 30 height 12
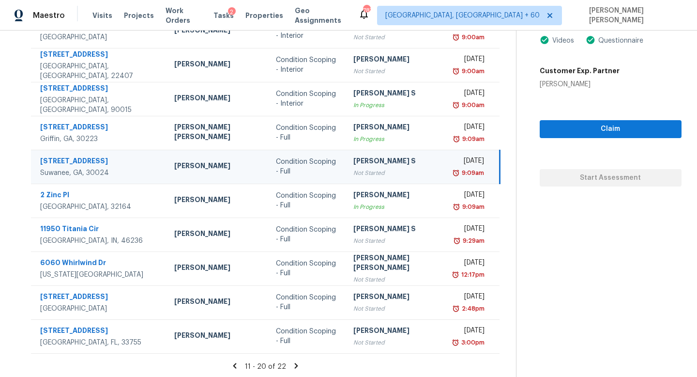
scroll to position [127, 0]
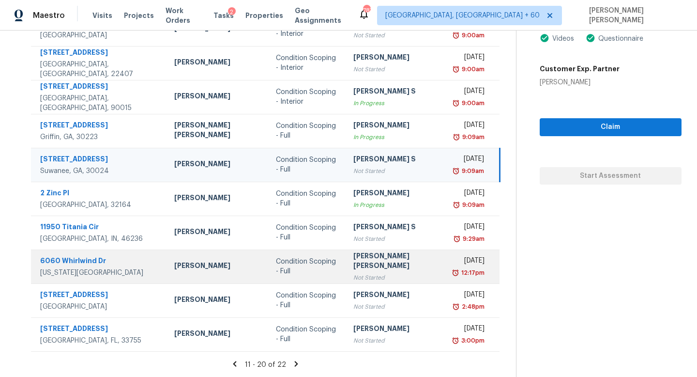
click at [321, 269] on div "Condition Scoping - Full" at bounding box center [307, 266] width 62 height 19
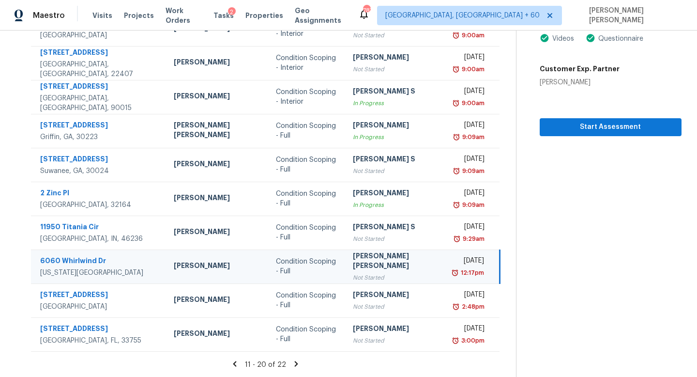
scroll to position [55, 0]
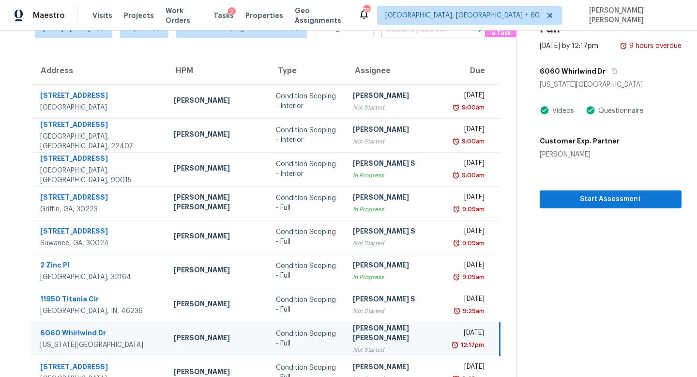
click at [604, 61] on div "Condition Scoping - Full Sep 8th 2025 by 12:17pm 9 hours overdue 6060 Whirlwind…" at bounding box center [599, 91] width 165 height 233
click at [612, 69] on icon "button" at bounding box center [614, 71] width 5 height 5
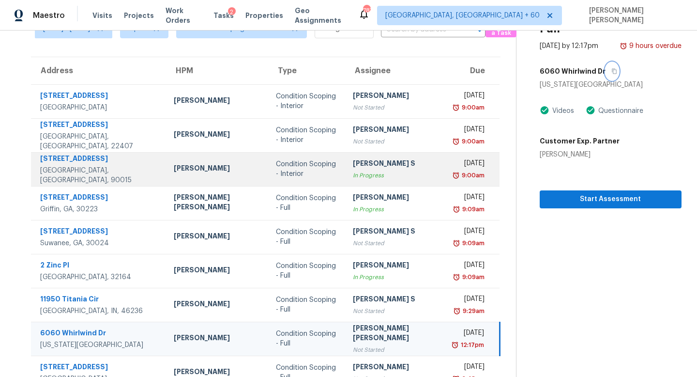
scroll to position [127, 0]
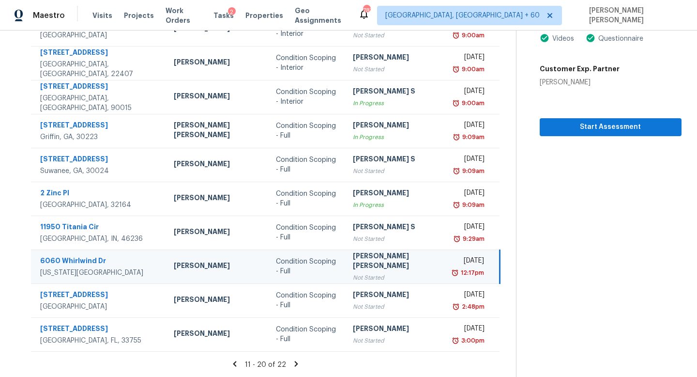
click at [292, 360] on icon at bounding box center [296, 363] width 9 height 9
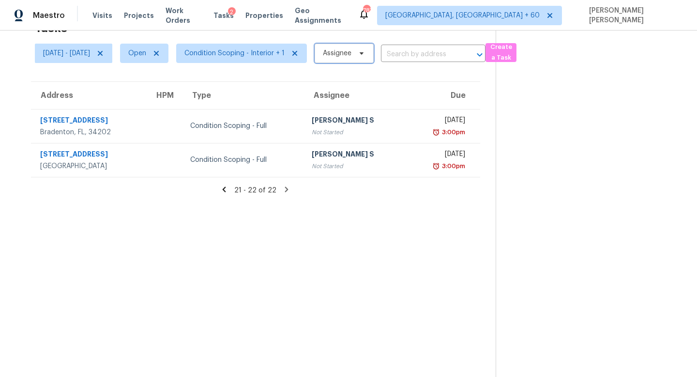
click at [352, 55] on span "Assignee" at bounding box center [337, 53] width 29 height 10
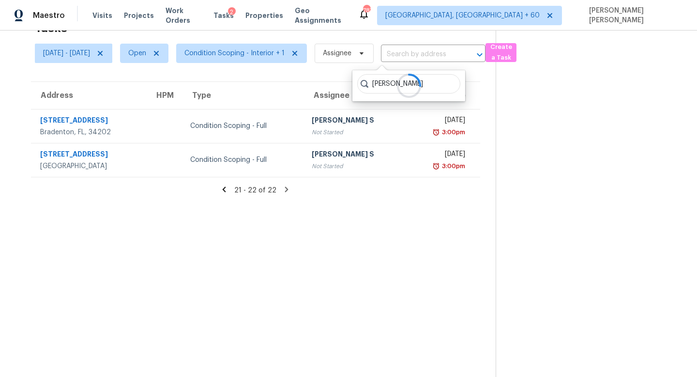
type input "[PERSON_NAME]"
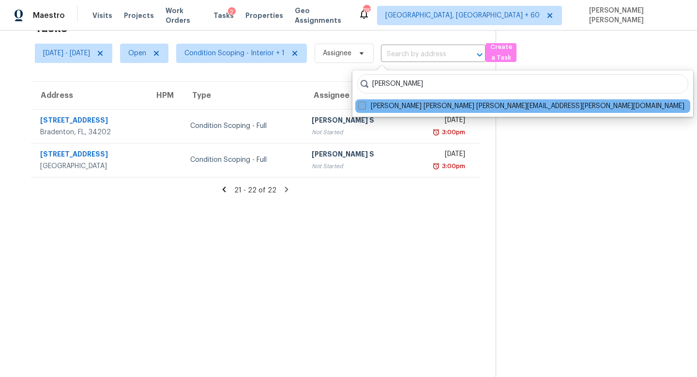
click at [381, 103] on label "[PERSON_NAME] [PERSON_NAME] [PERSON_NAME][EMAIL_ADDRESS][PERSON_NAME][DOMAIN_NA…" at bounding box center [521, 106] width 326 height 10
click at [365, 103] on input "[PERSON_NAME] [PERSON_NAME] [PERSON_NAME][EMAIL_ADDRESS][PERSON_NAME][DOMAIN_NA…" at bounding box center [361, 104] width 6 height 6
checkbox input "true"
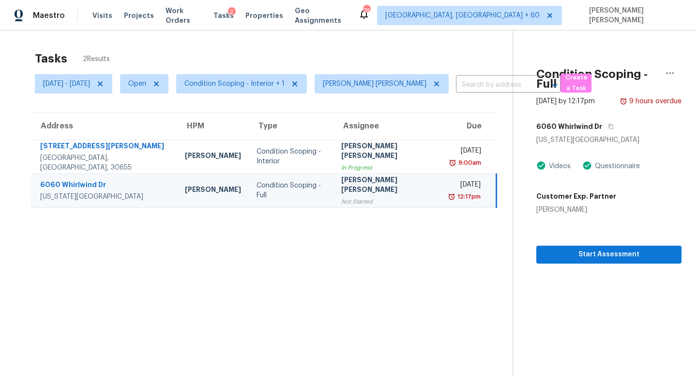
click at [349, 175] on div "[PERSON_NAME] [PERSON_NAME]" at bounding box center [387, 186] width 93 height 22
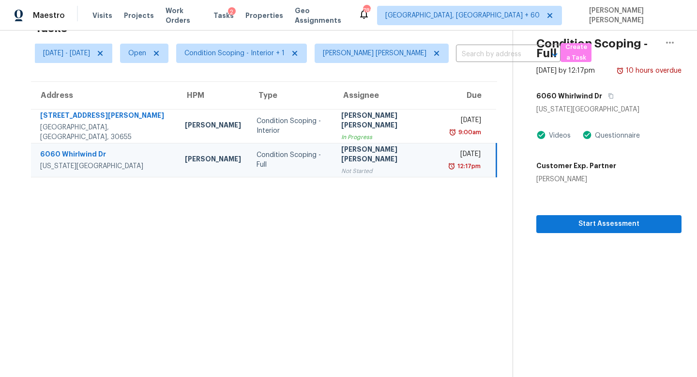
click at [387, 160] on div "[PERSON_NAME] [PERSON_NAME]" at bounding box center [387, 155] width 93 height 22
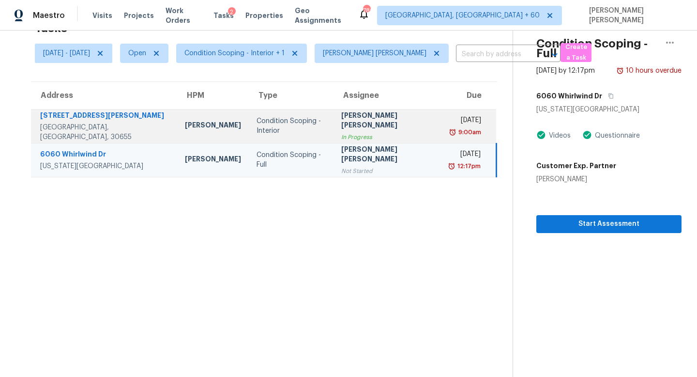
click at [331, 130] on td "Condition Scoping - Interior" at bounding box center [291, 126] width 85 height 34
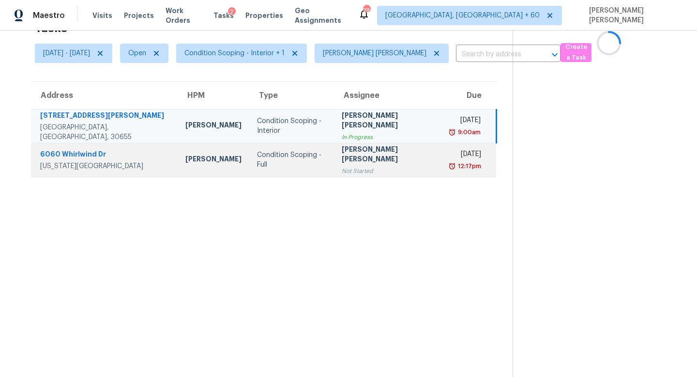
click at [334, 157] on td "Condition Scoping - Full" at bounding box center [291, 160] width 85 height 34
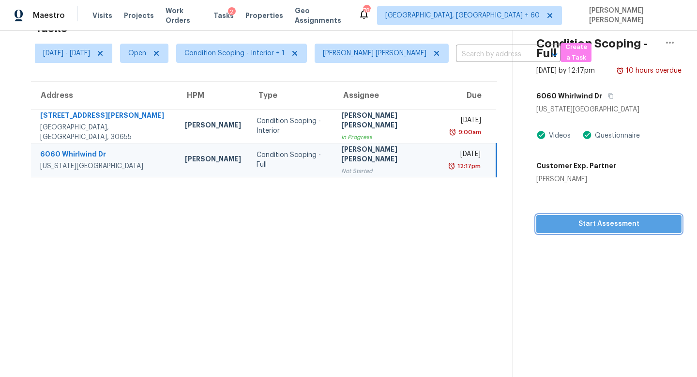
click at [608, 225] on span "Start Assessment" at bounding box center [609, 224] width 130 height 12
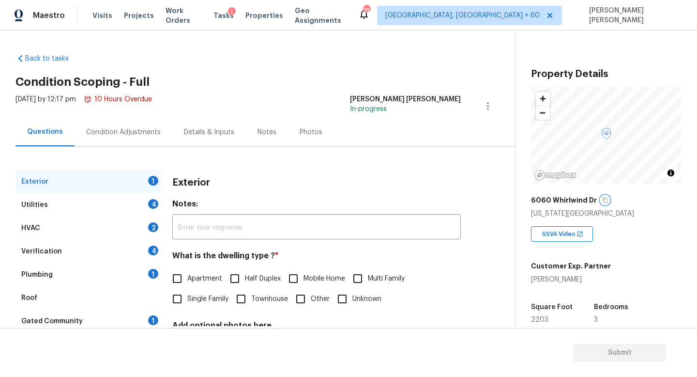
click at [603, 200] on icon "button" at bounding box center [606, 200] width 6 height 6
click at [603, 202] on icon "button" at bounding box center [606, 200] width 6 height 6
